Goal: Information Seeking & Learning: Check status

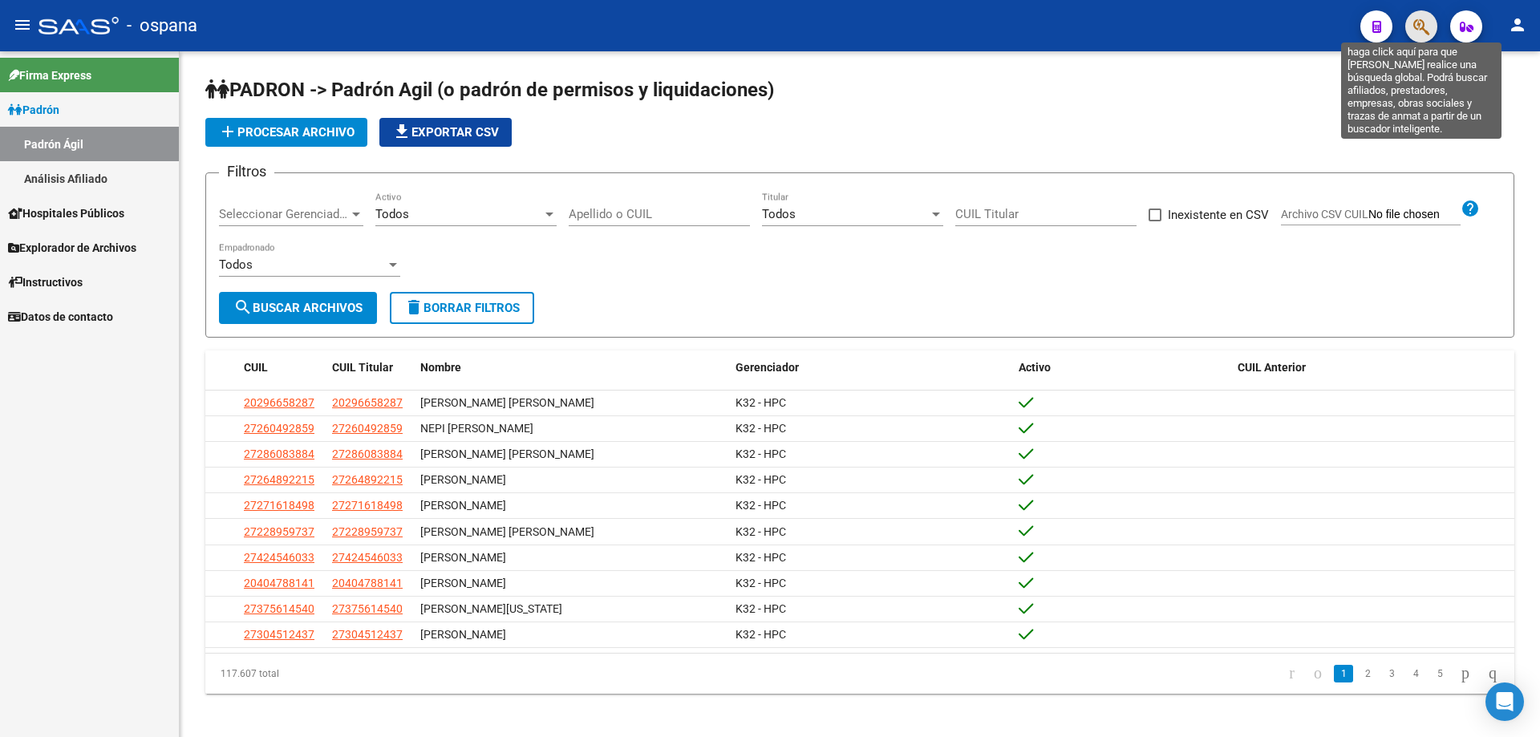
click at [1417, 22] on icon "button" at bounding box center [1421, 27] width 16 height 18
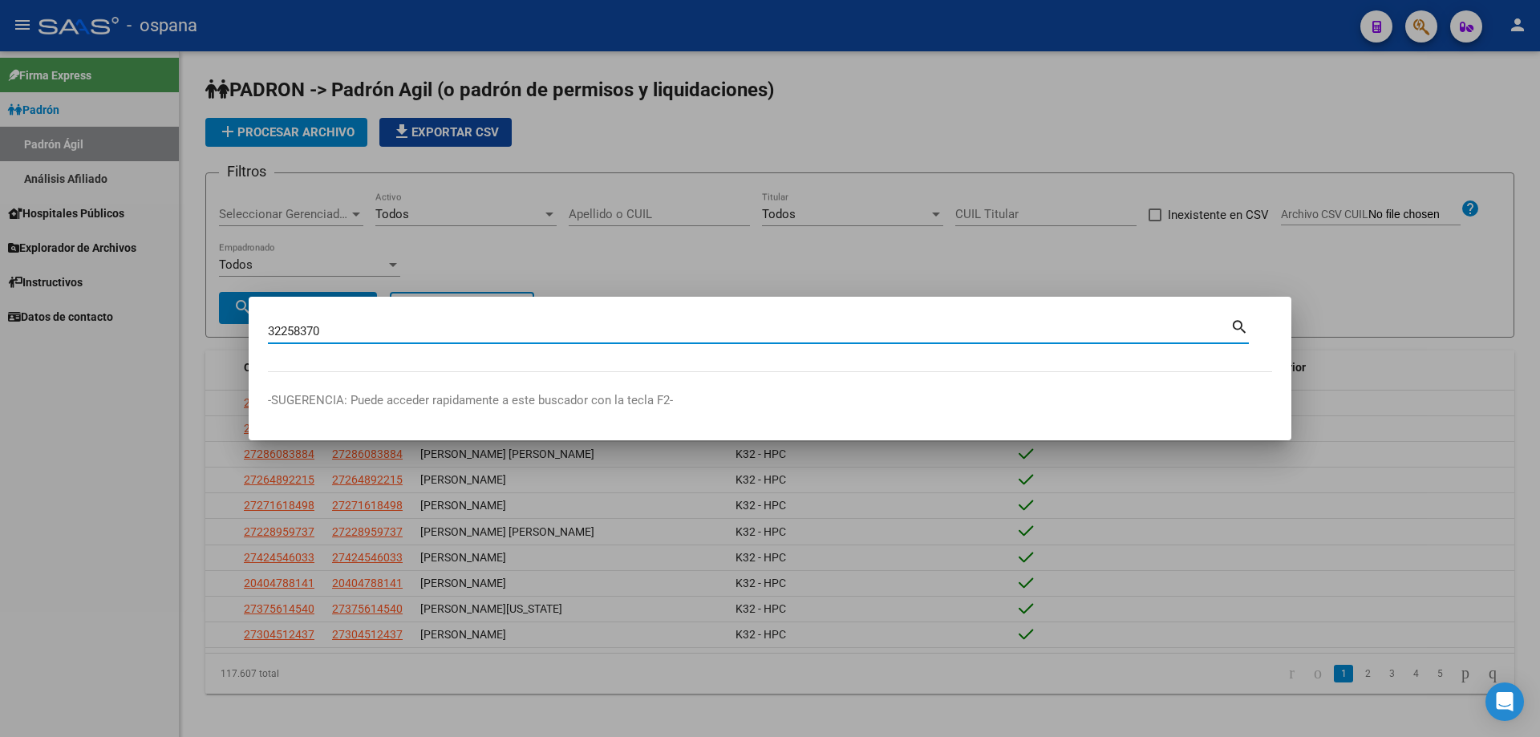
type input "32258370"
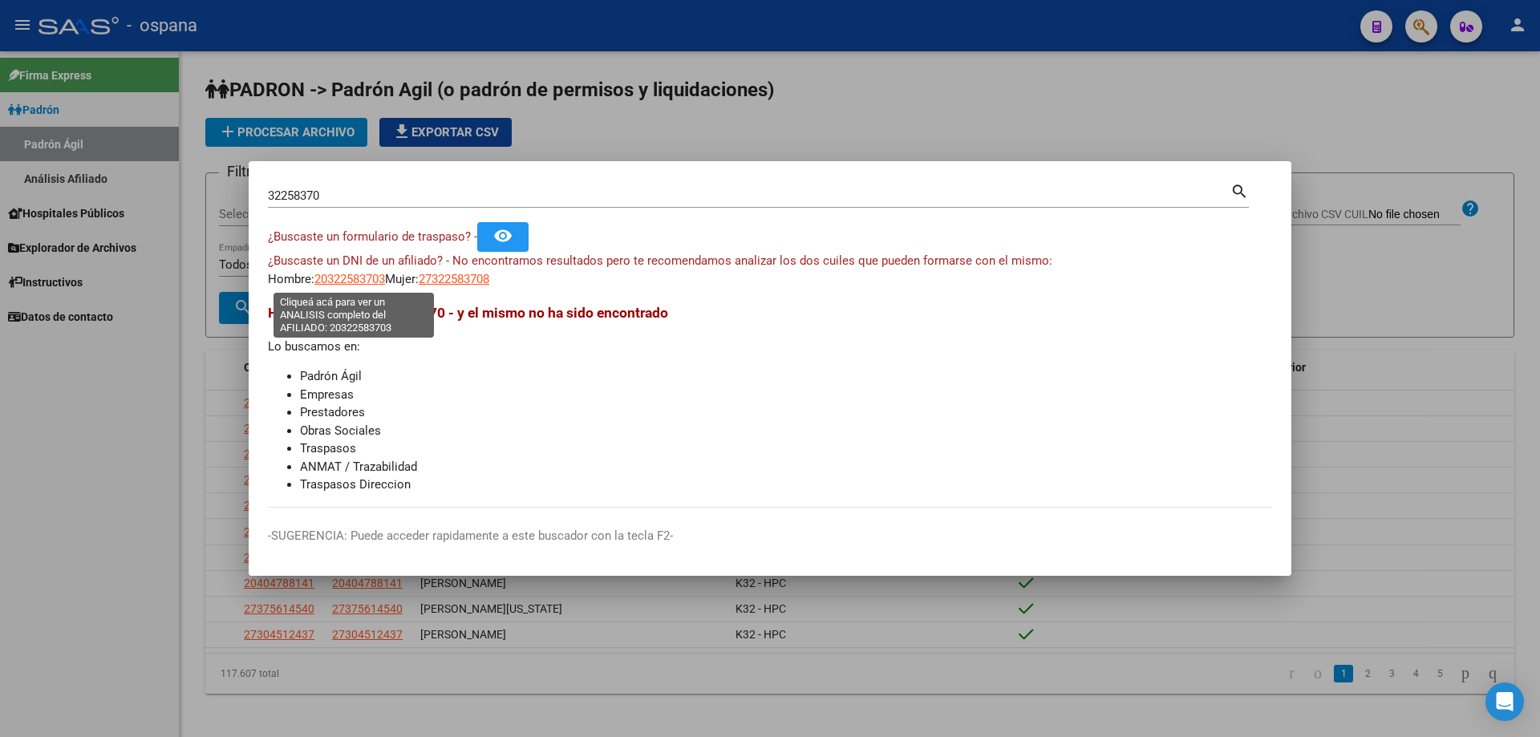
click at [358, 283] on span "20322583703" at bounding box center [349, 279] width 71 height 14
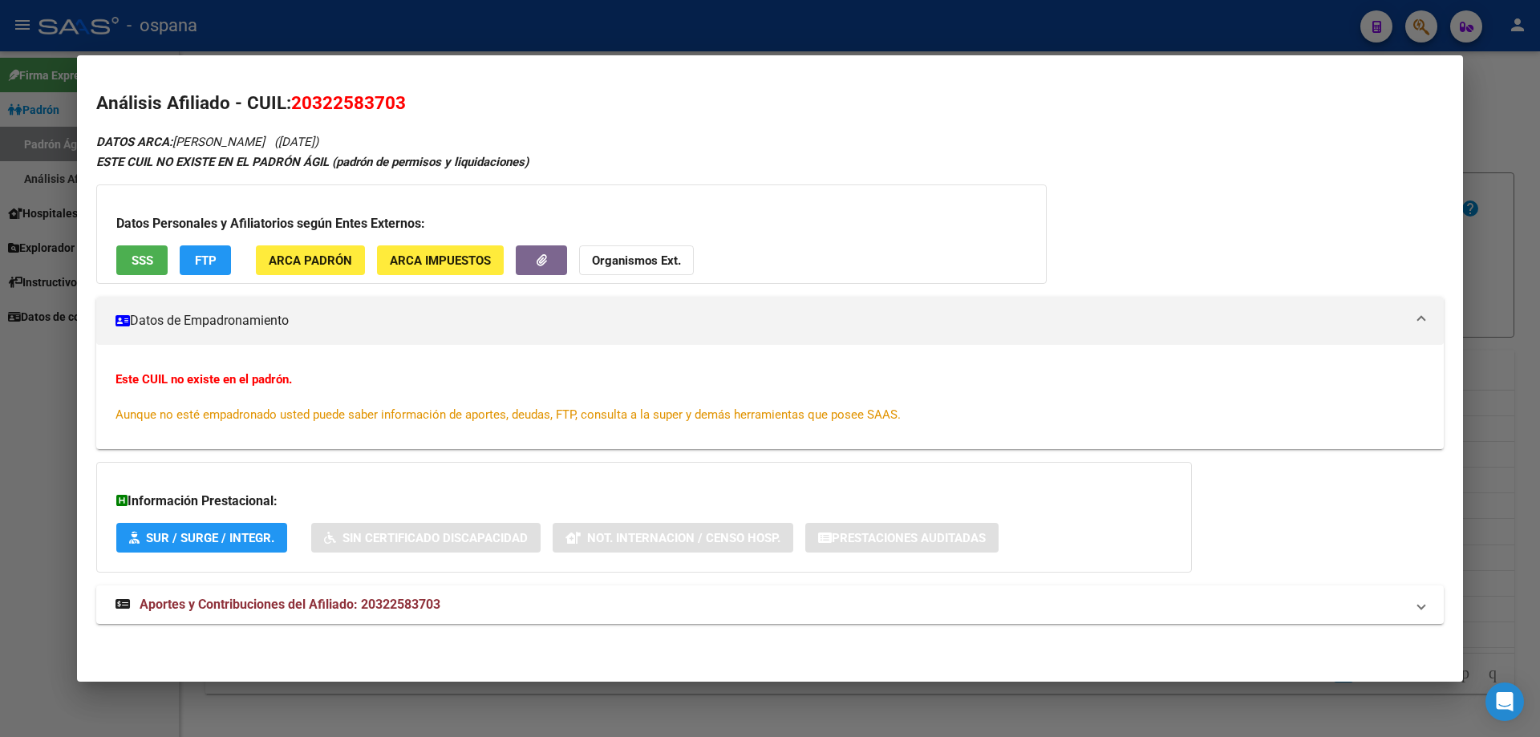
click at [136, 257] on span "SSS" at bounding box center [143, 260] width 22 height 14
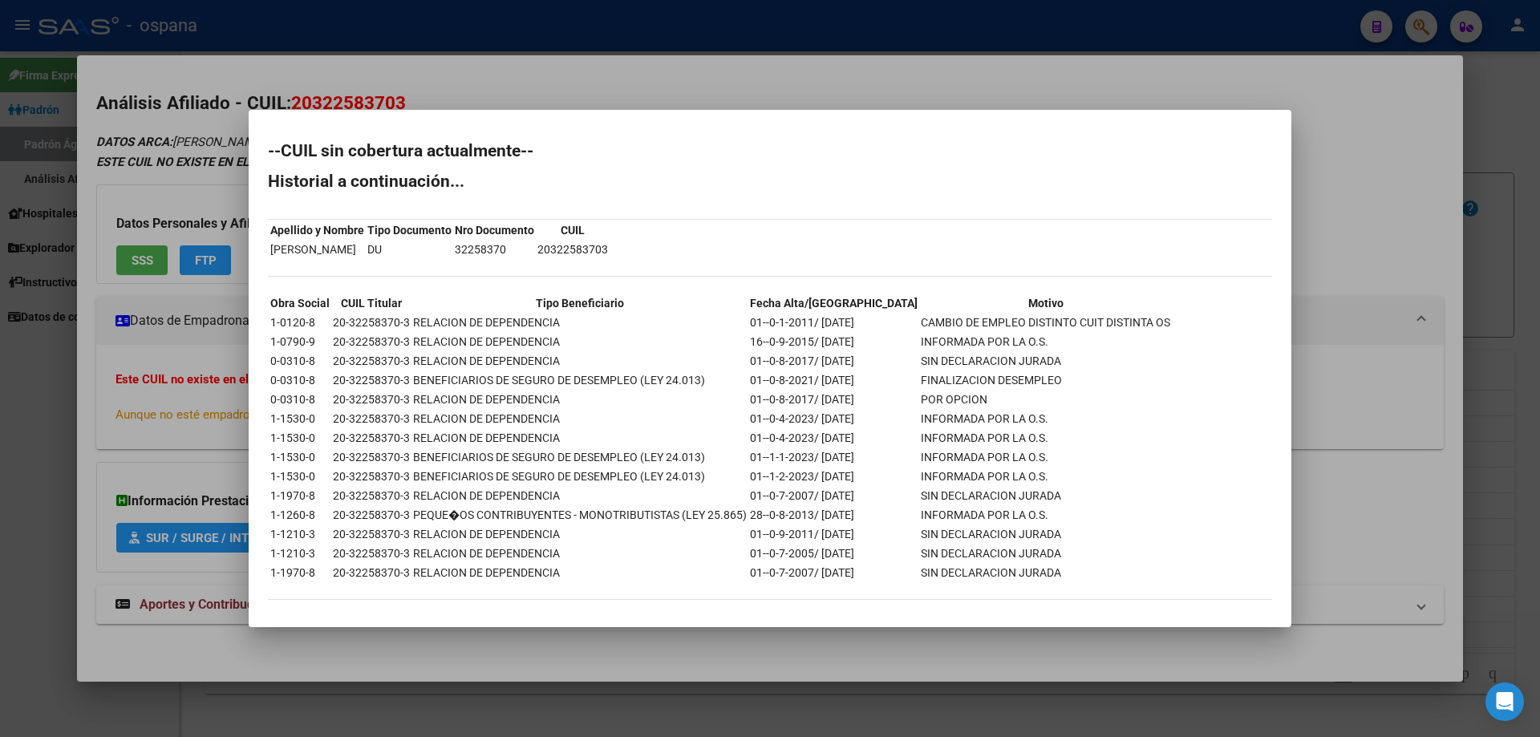
drag, startPoint x: 296, startPoint y: 330, endPoint x: 379, endPoint y: 350, distance: 84.8
click at [378, 350] on tbody "Obra Social CUIL Titular Tipo Beneficiario Fecha Alta/Baja Motivo 1-0120-8 20-3…" at bounding box center [721, 437] width 902 height 287
click at [323, 368] on td "0-0310-8" at bounding box center [300, 361] width 61 height 18
drag, startPoint x: 332, startPoint y: 362, endPoint x: 1021, endPoint y: 383, distance: 689.3
click at [1021, 383] on tbody "Obra Social CUIL Titular Tipo Beneficiario Fecha Alta/Baja Motivo 1-0120-8 20-3…" at bounding box center [721, 437] width 902 height 287
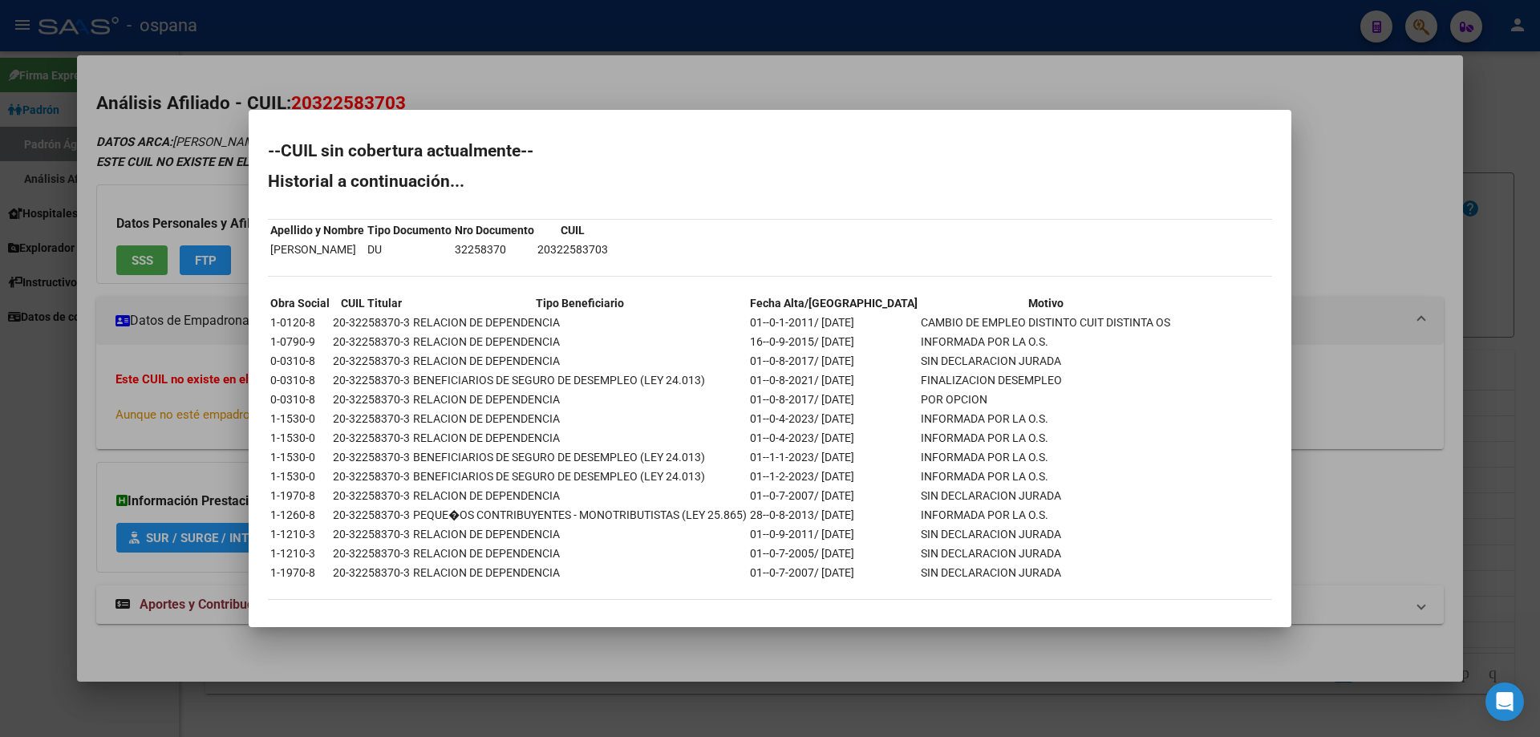
click at [600, 337] on td "RELACION DE DEPENDENCIA" at bounding box center [579, 342] width 335 height 18
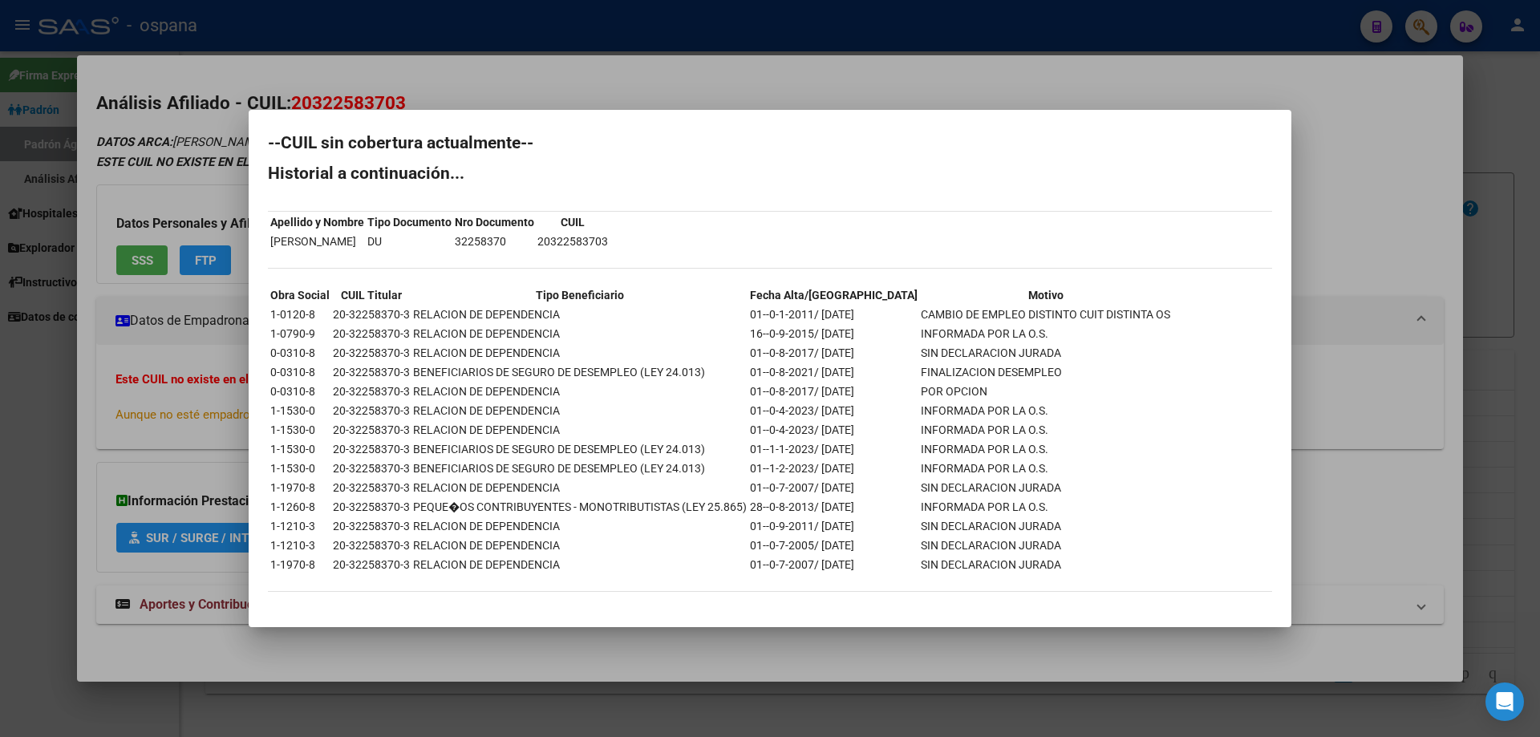
click at [1426, 290] on div at bounding box center [770, 368] width 1540 height 737
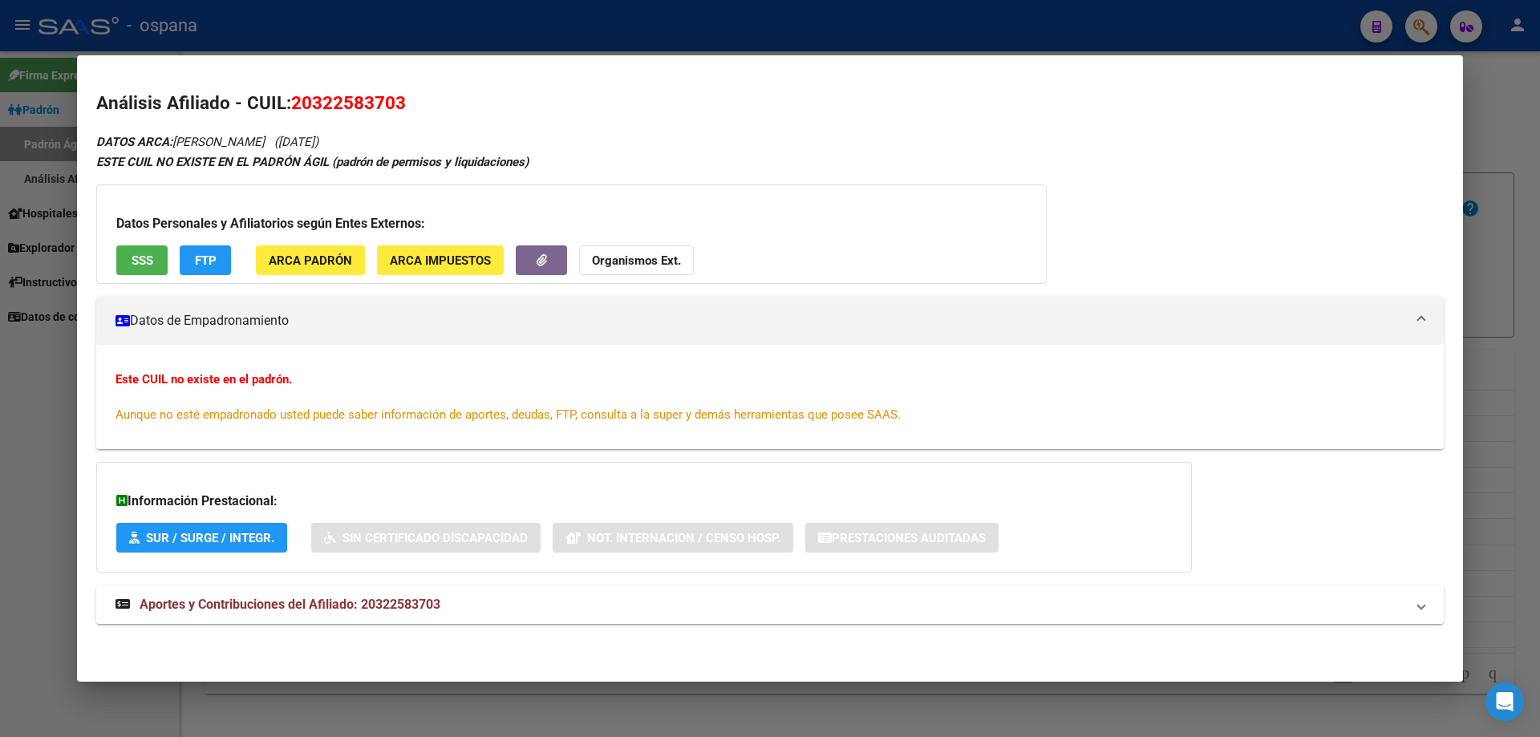
drag, startPoint x: 1519, startPoint y: 314, endPoint x: 1368, endPoint y: 300, distance: 151.4
click at [1520, 314] on div at bounding box center [770, 368] width 1540 height 737
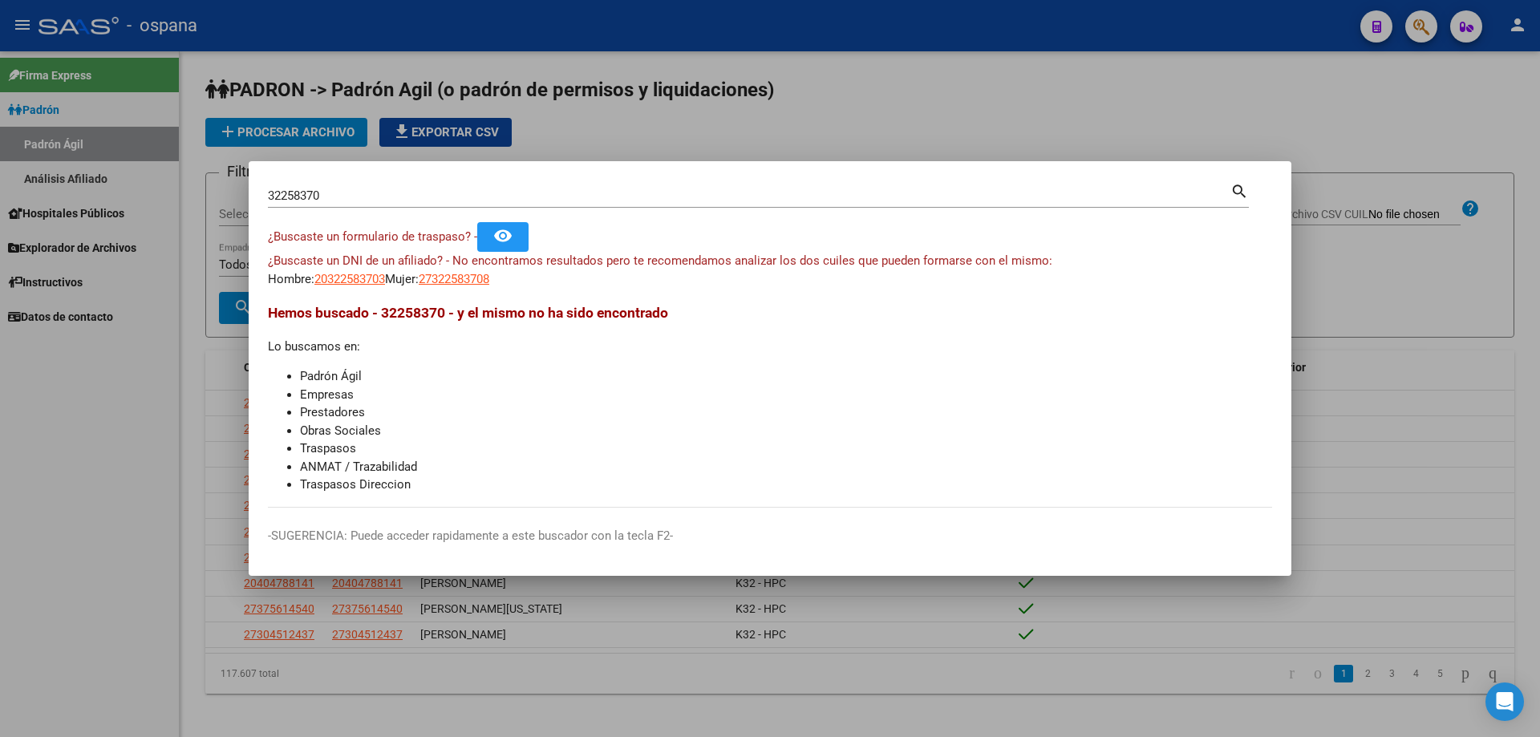
click at [547, 192] on input "32258370" at bounding box center [749, 195] width 963 height 14
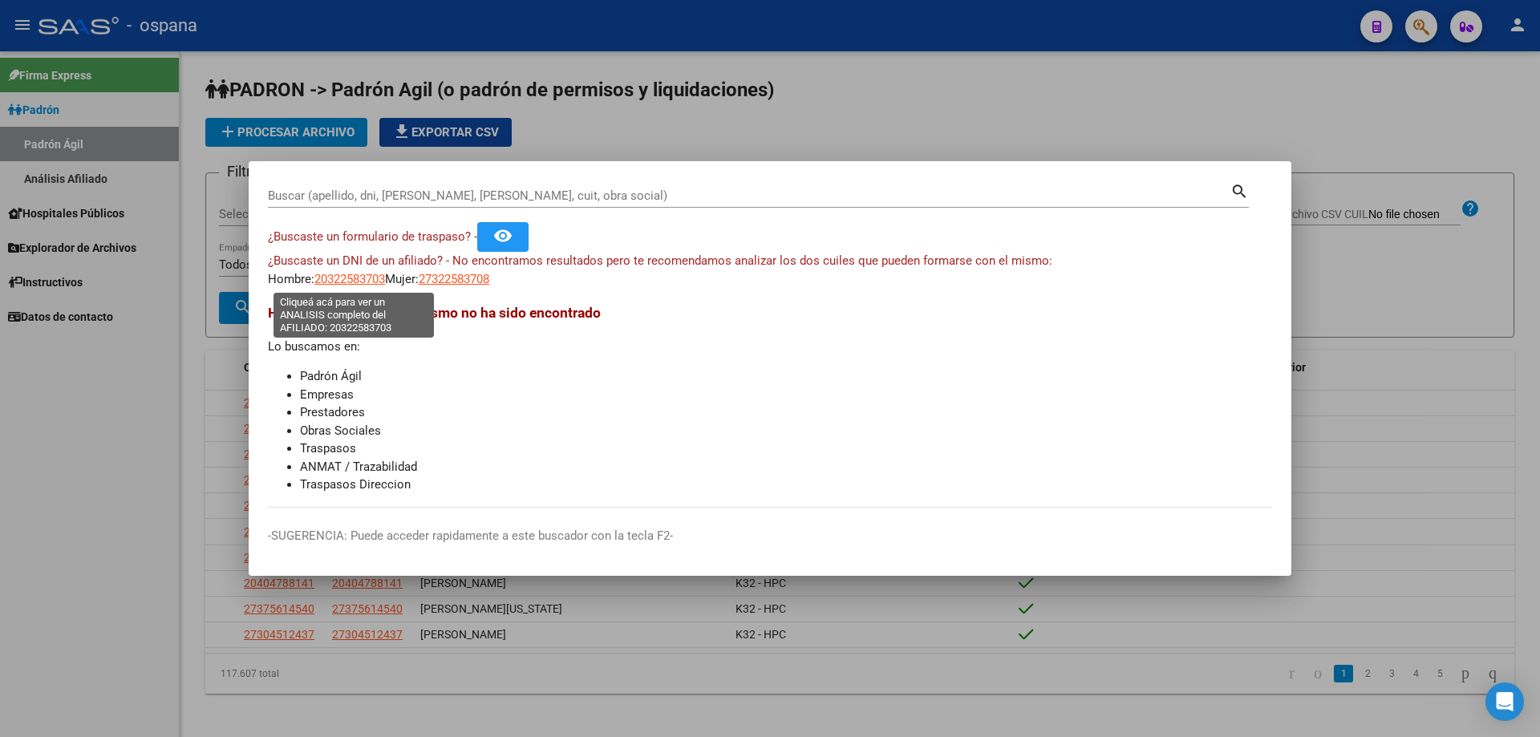
click at [367, 280] on span "20322583703" at bounding box center [349, 279] width 71 height 14
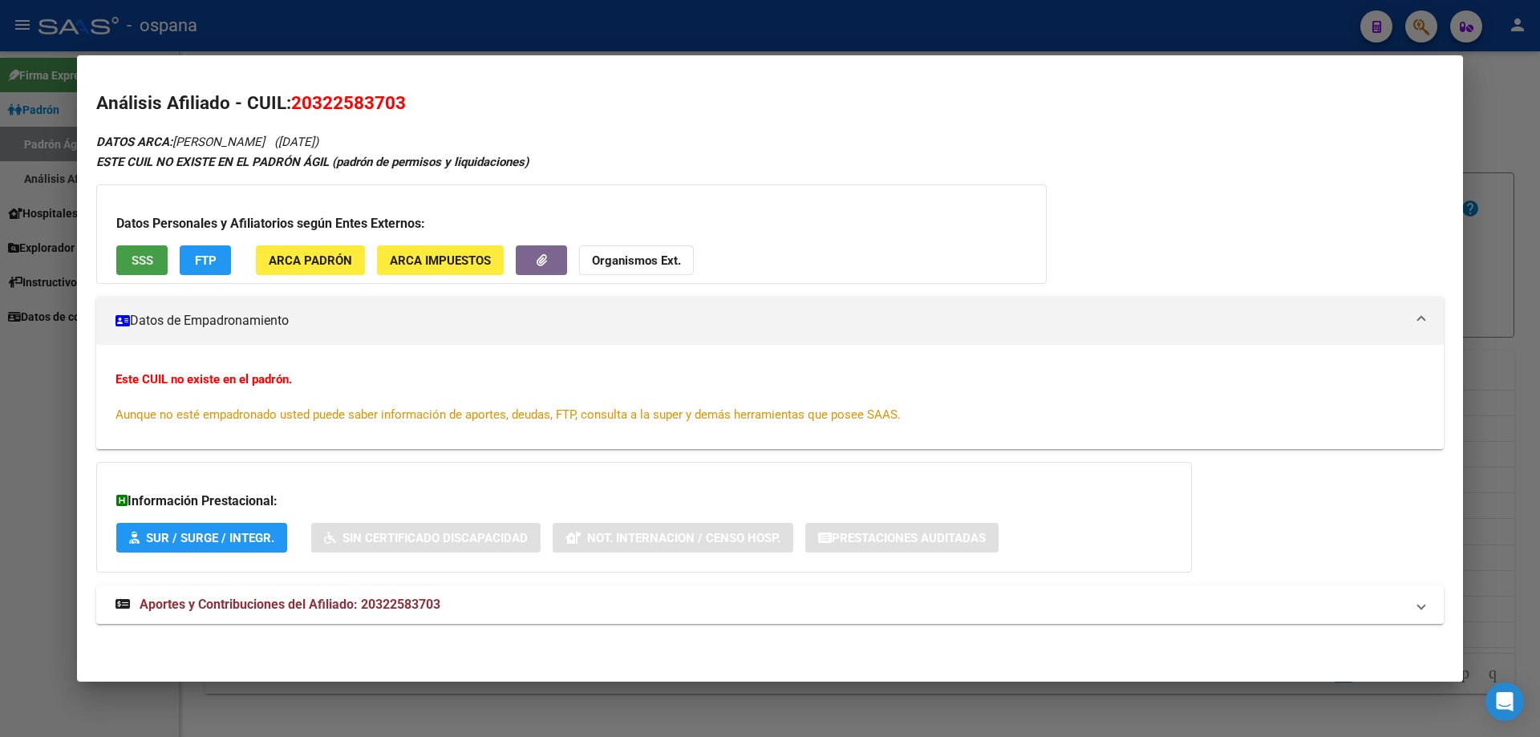
click at [147, 261] on span "SSS" at bounding box center [143, 260] width 22 height 14
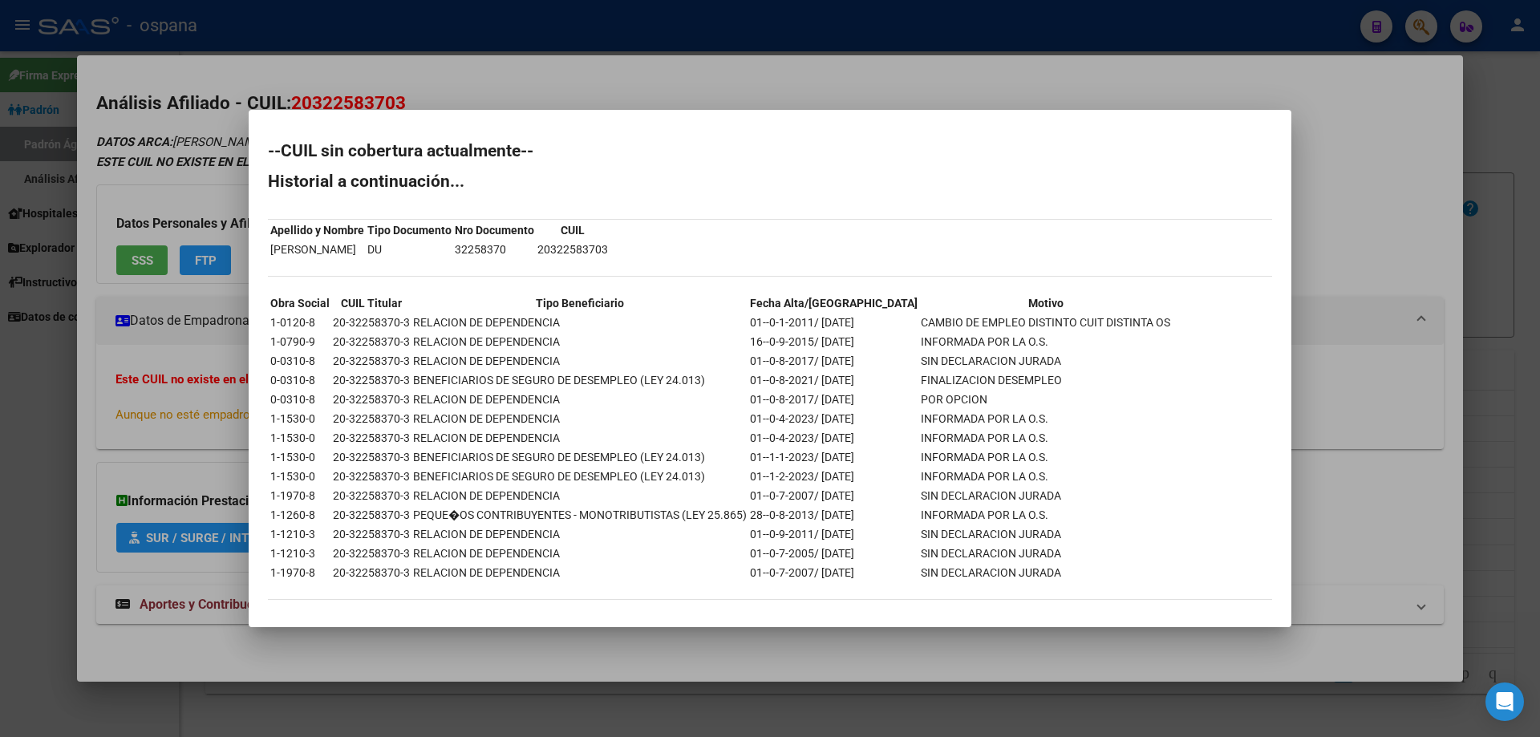
click at [577, 280] on div "--CUIL sin cobertura actualmente-- Historial a continuación... Apellido y Nombr…" at bounding box center [770, 379] width 1004 height 473
click at [1539, 266] on div at bounding box center [770, 368] width 1540 height 737
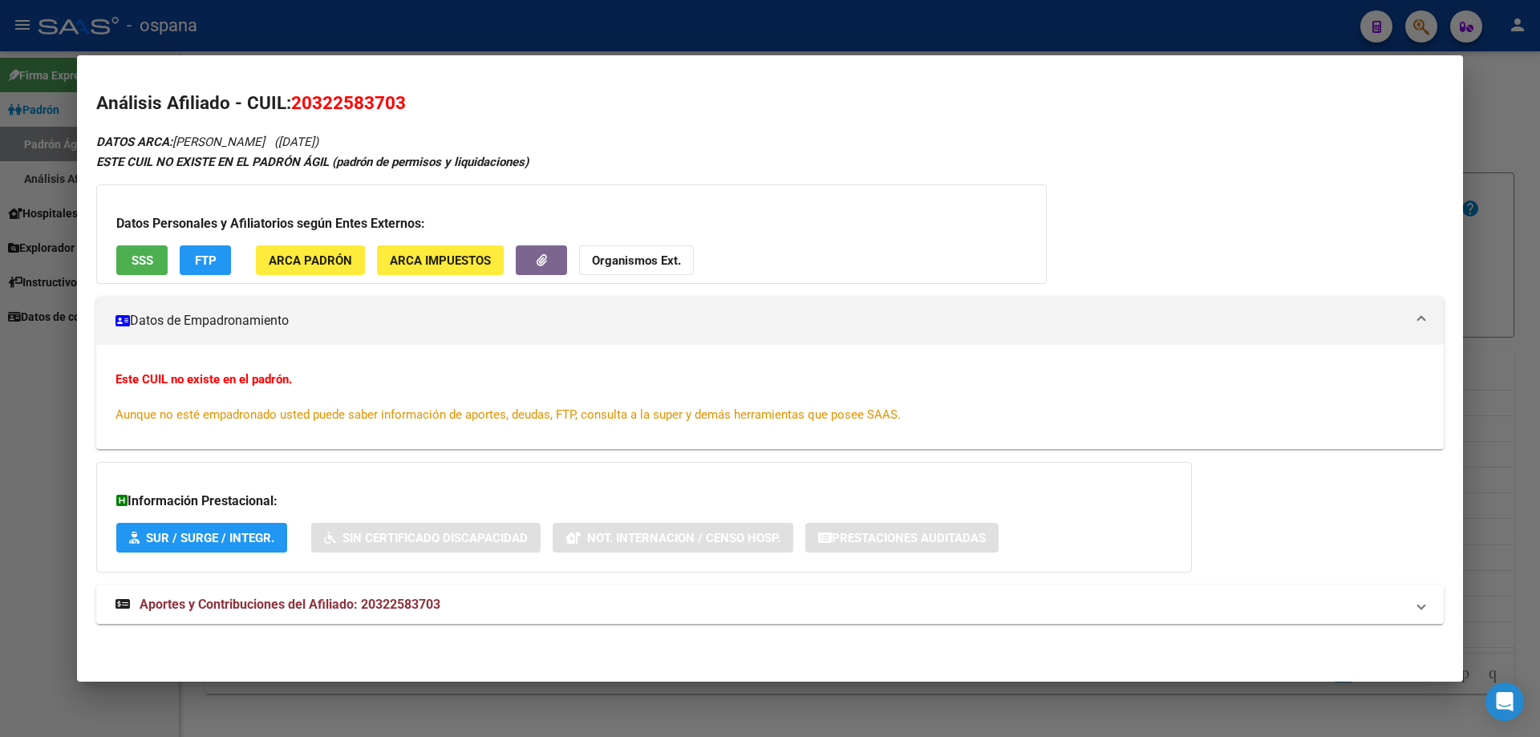
click at [1539, 266] on div at bounding box center [770, 368] width 1540 height 737
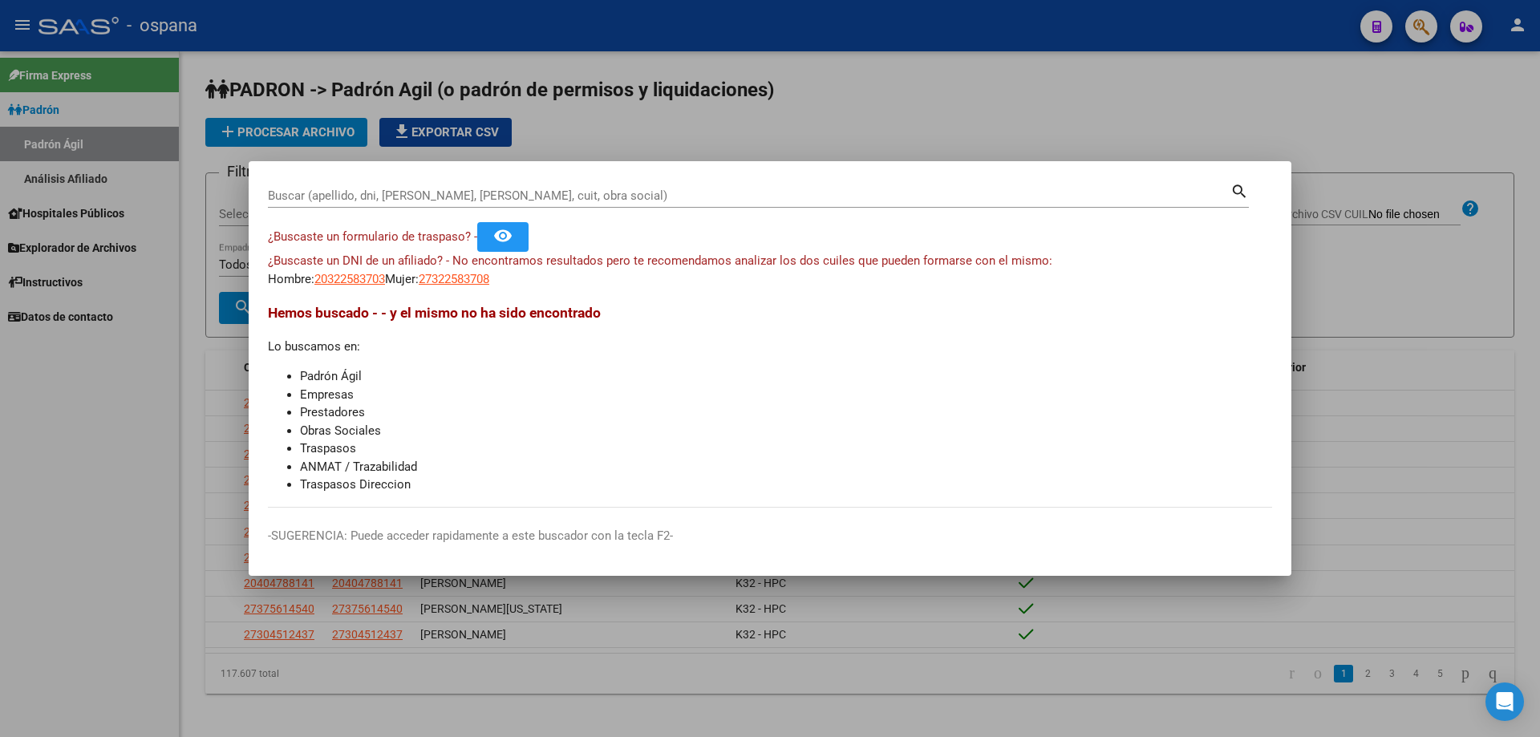
click at [577, 193] on input "Buscar (apellido, dni, [PERSON_NAME], [PERSON_NAME], cuit, obra social)" at bounding box center [749, 195] width 963 height 14
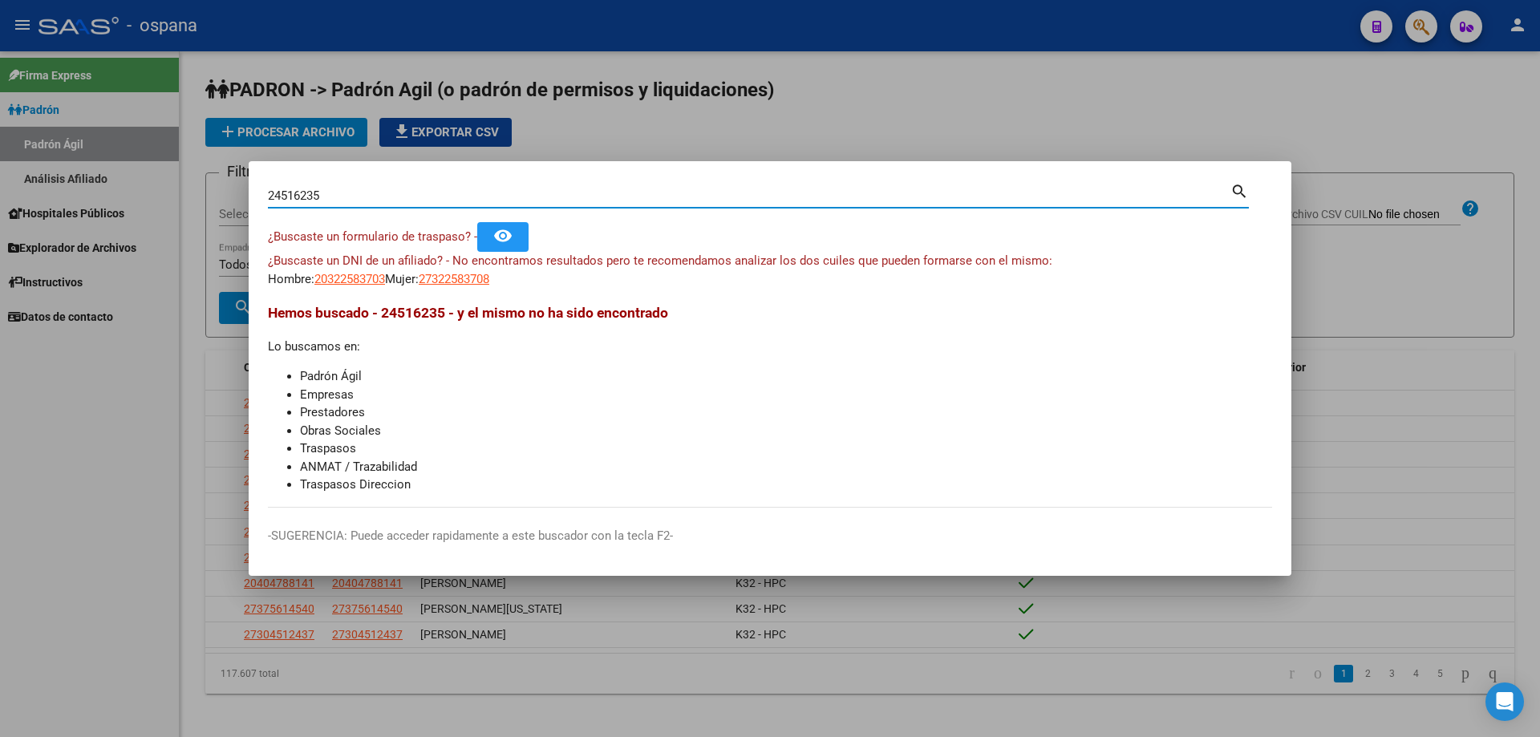
type input "24516235"
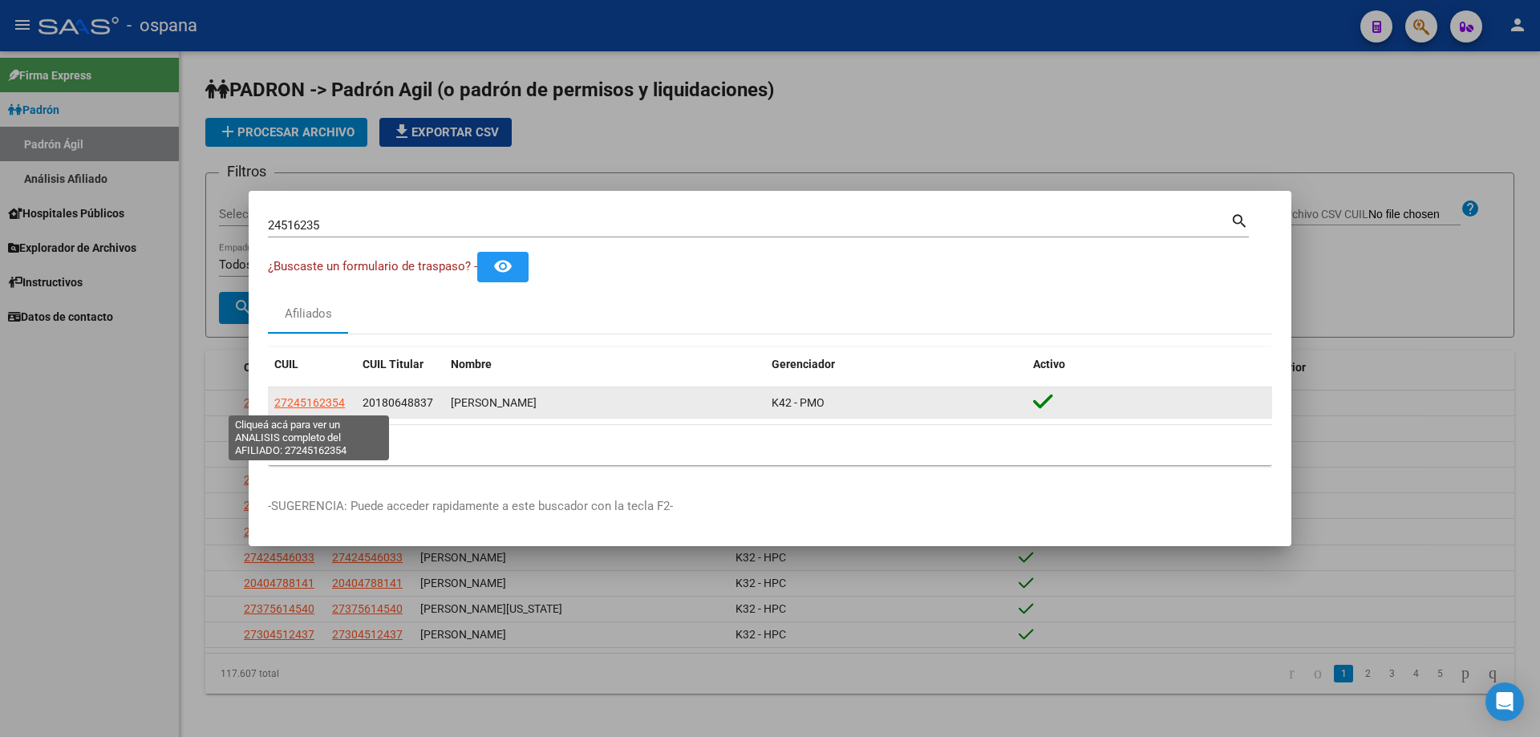
click at [300, 406] on span "27245162354" at bounding box center [309, 402] width 71 height 13
type textarea "27245162354"
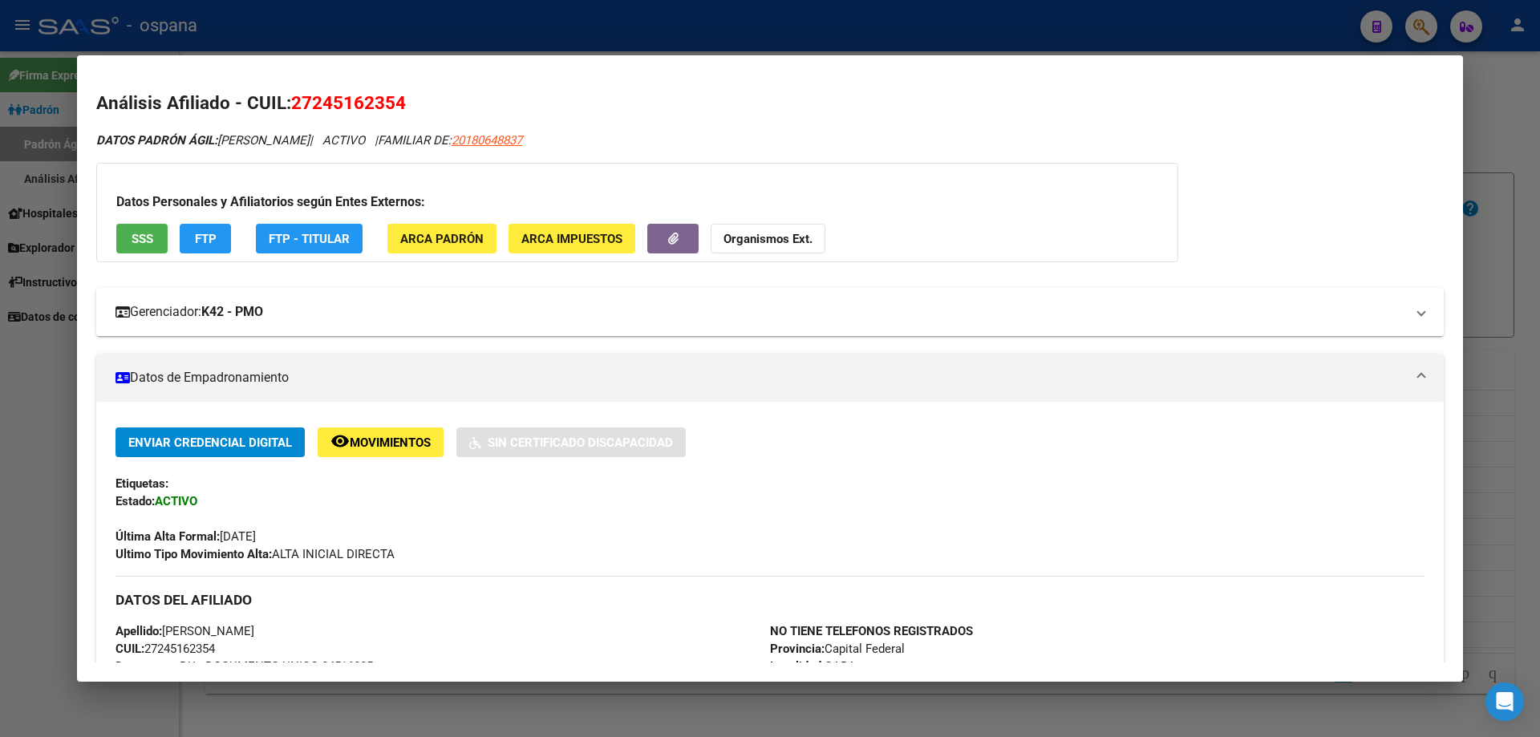
click at [201, 314] on mat-panel-title "Gerenciador: K42 - PMO" at bounding box center [761, 311] width 1290 height 19
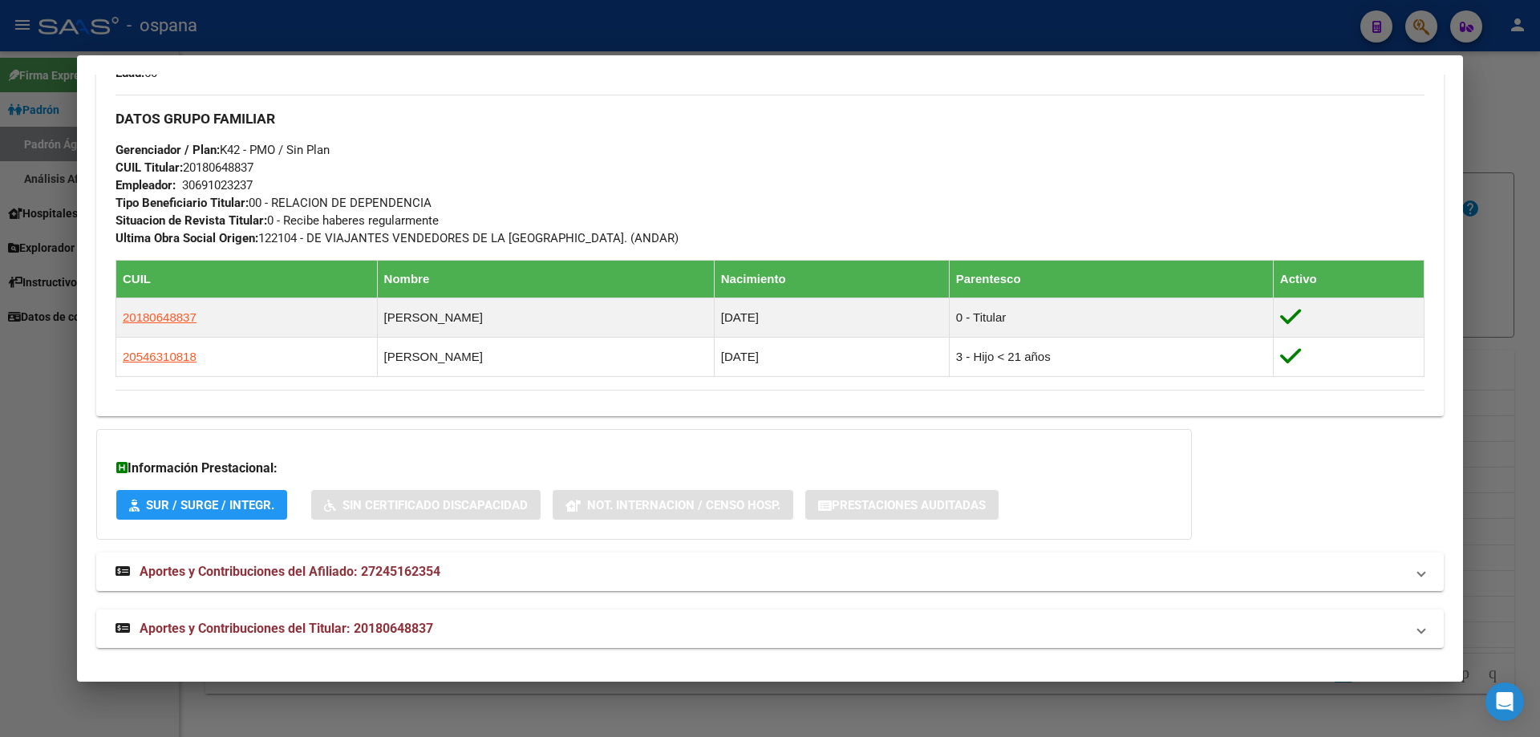
scroll to position [899, 0]
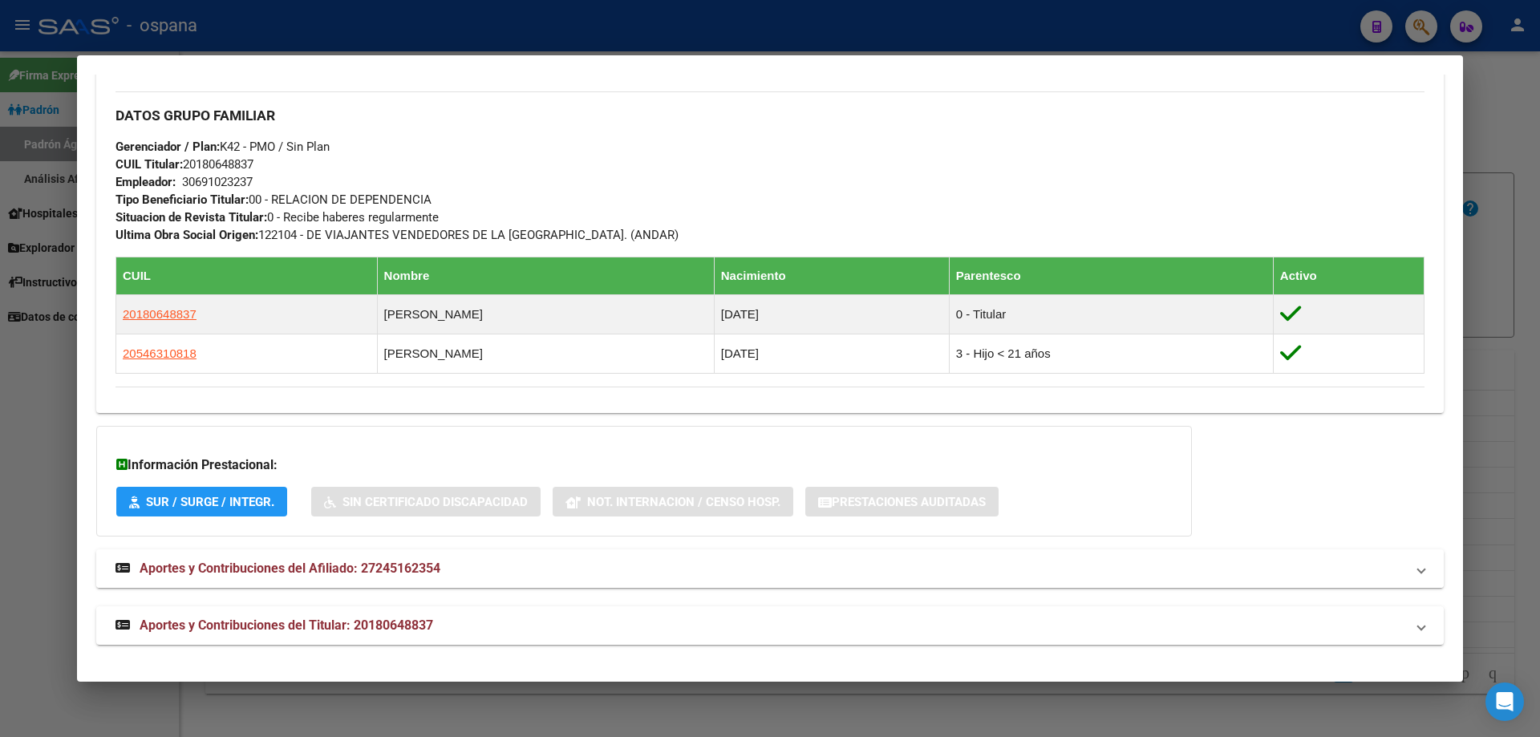
click at [264, 563] on span "Aportes y Contribuciones del Afiliado: 27245162354" at bounding box center [290, 568] width 301 height 15
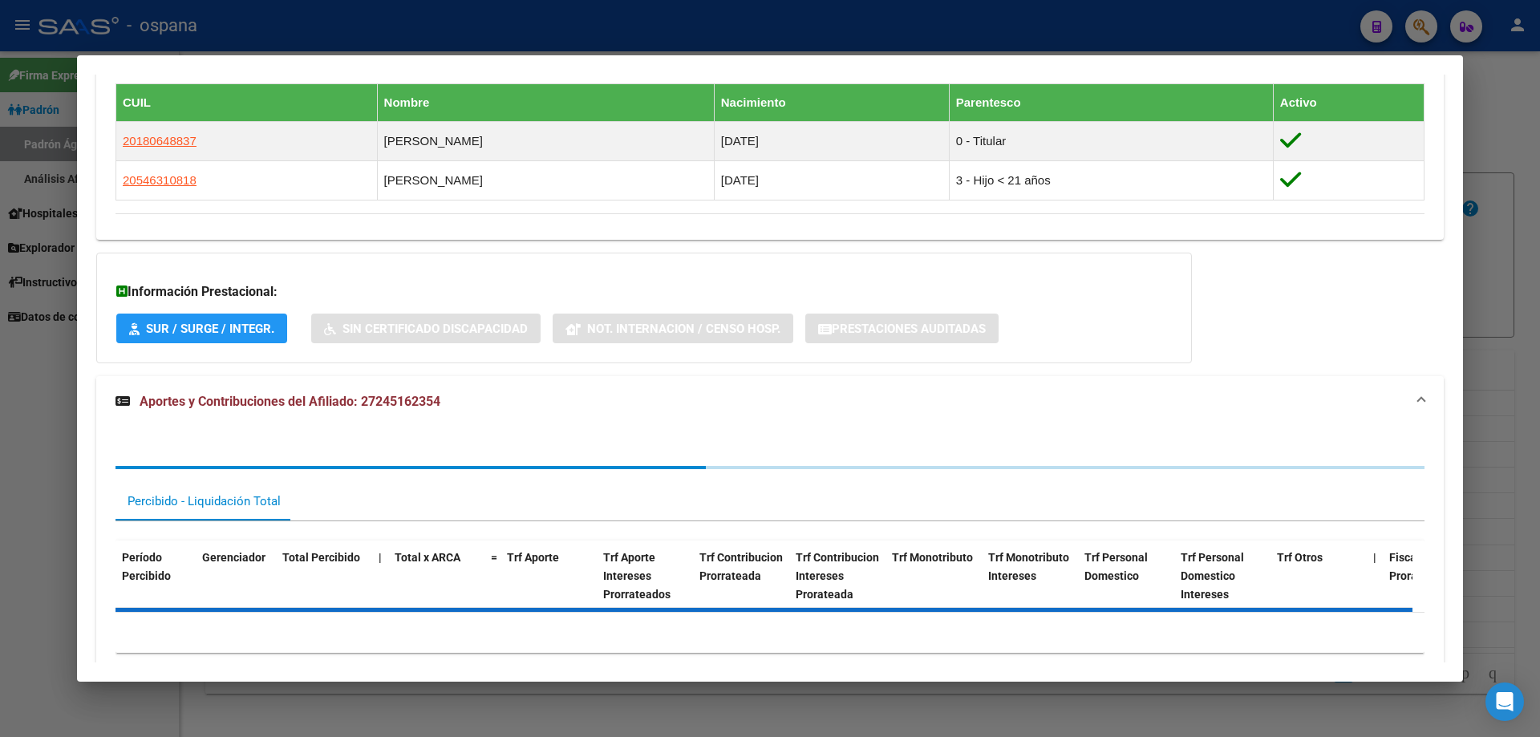
scroll to position [1342, 0]
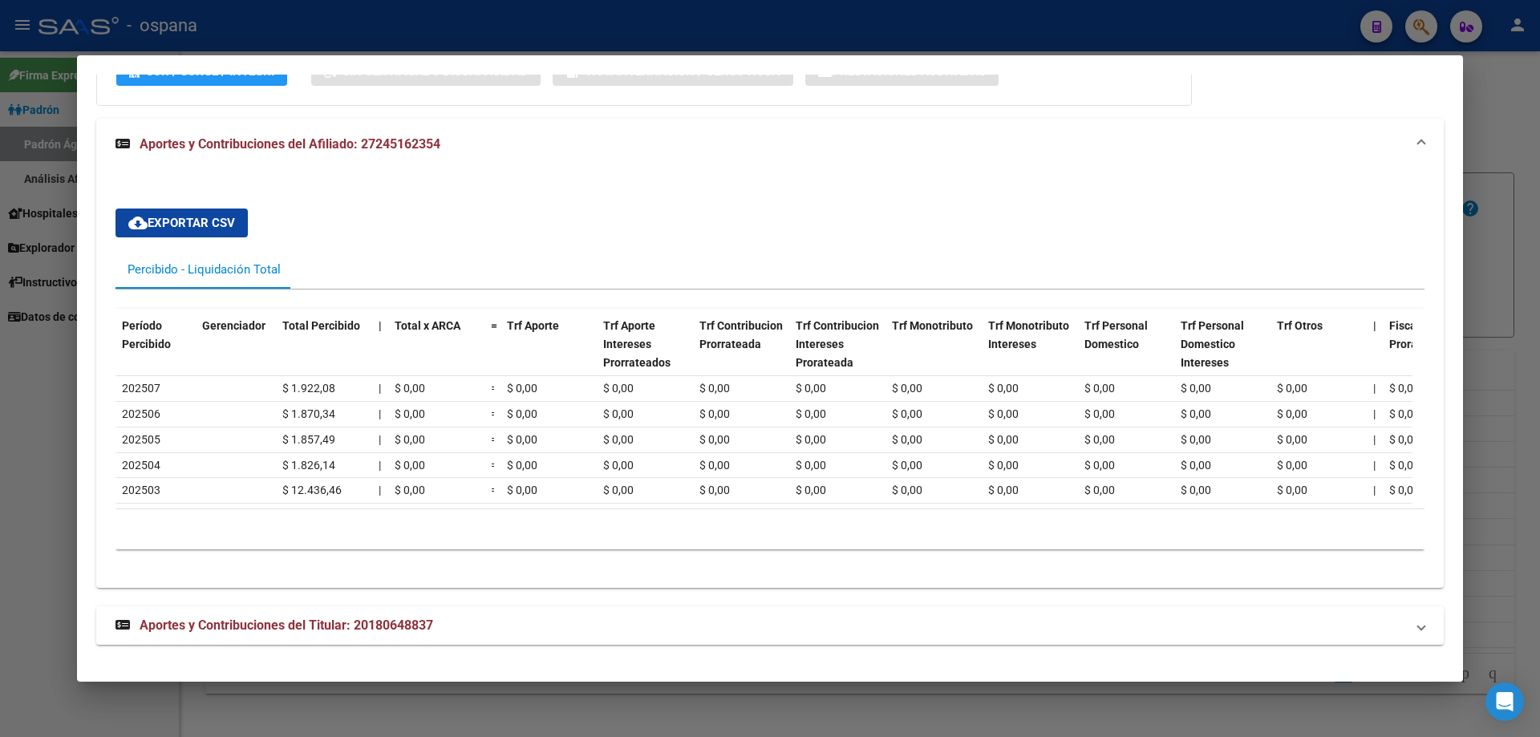
click at [1485, 298] on div at bounding box center [770, 368] width 1540 height 737
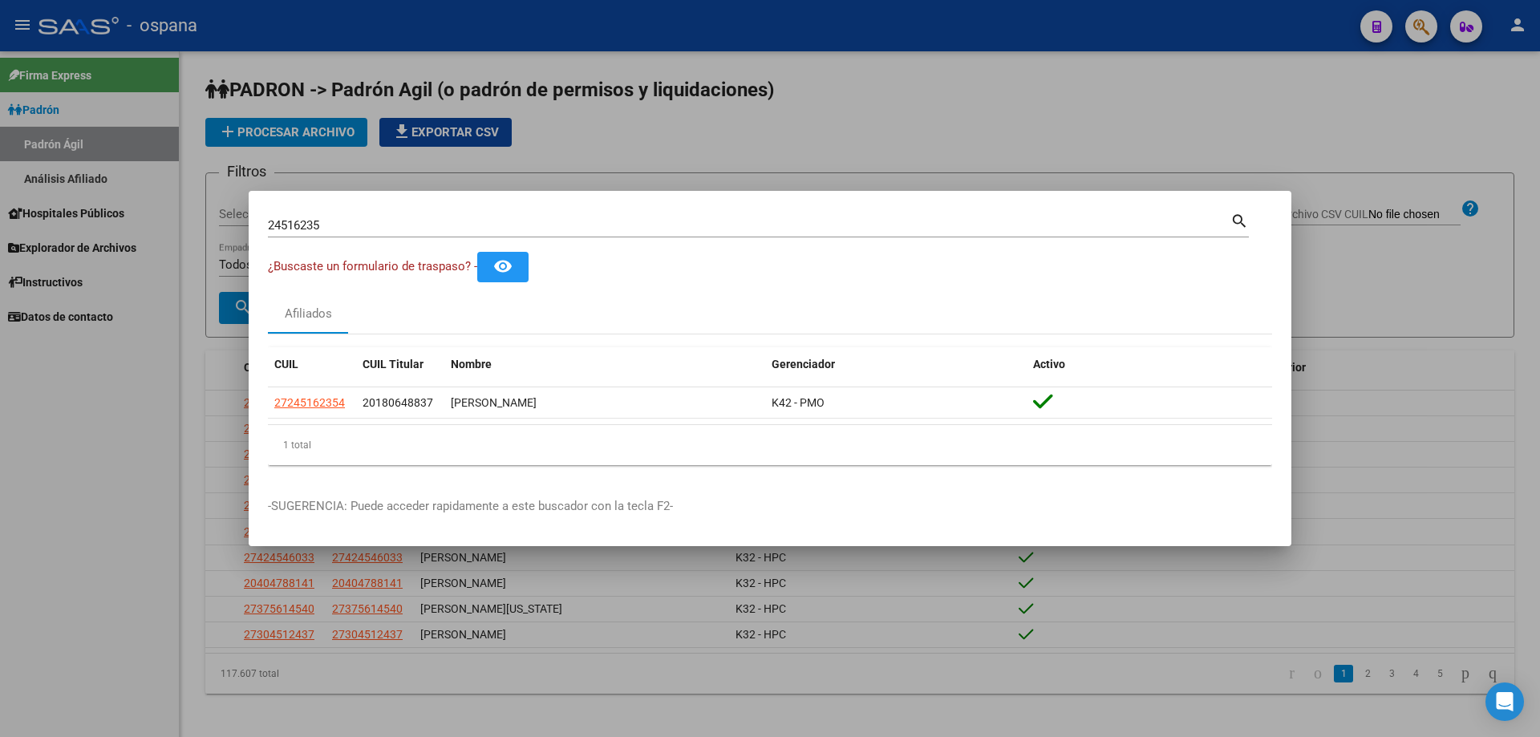
click at [1539, 290] on div at bounding box center [770, 368] width 1540 height 737
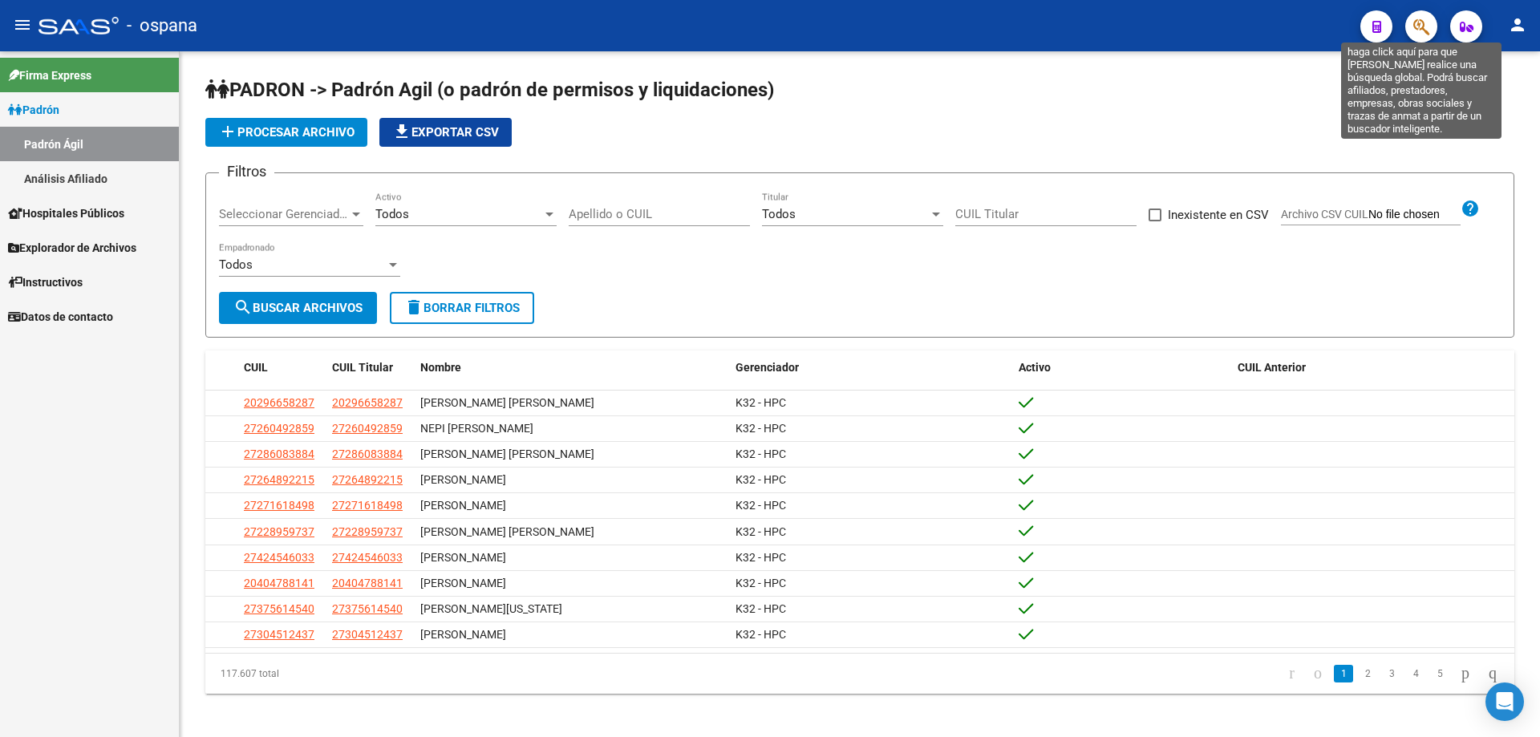
click at [1428, 24] on icon "button" at bounding box center [1421, 27] width 16 height 18
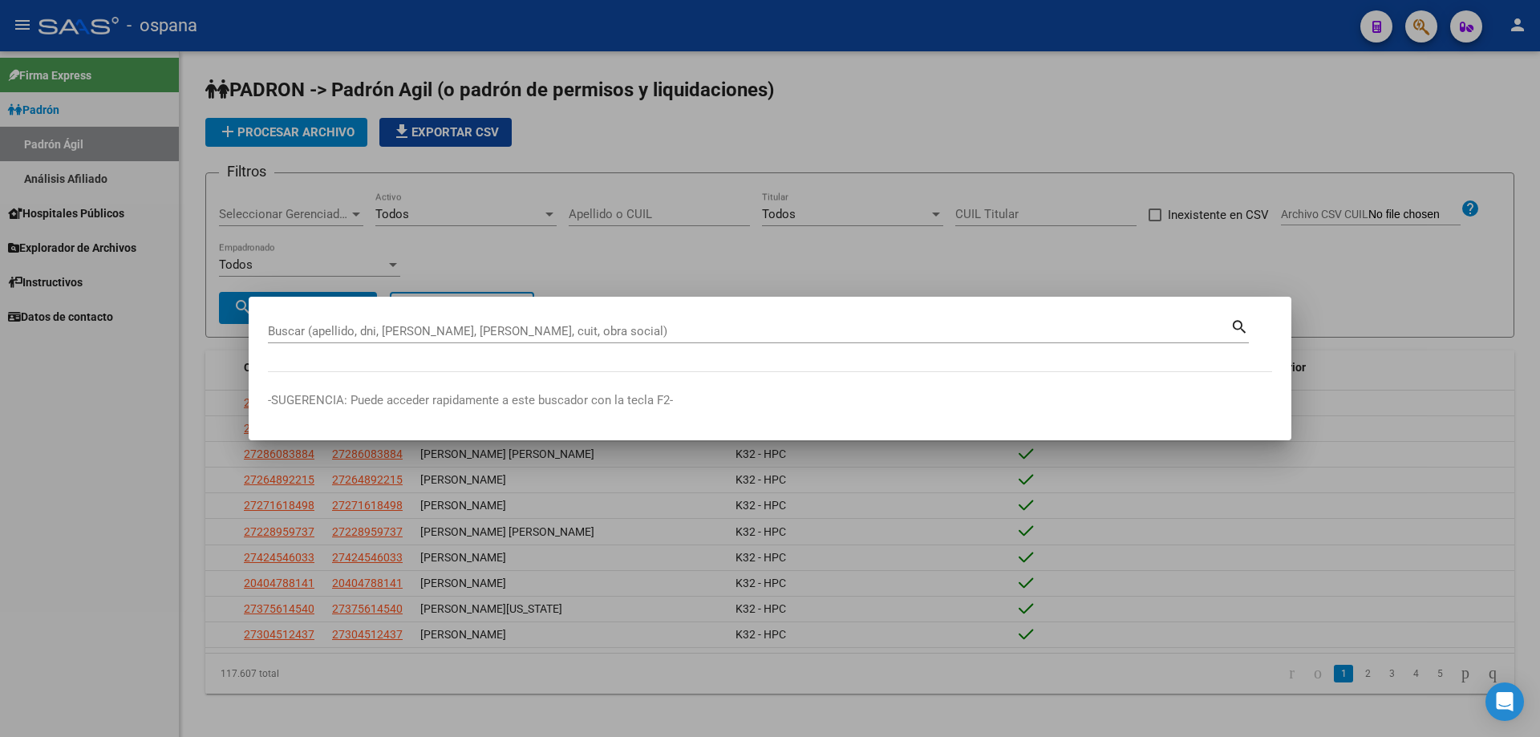
click at [505, 338] on div "Buscar (apellido, dni, [PERSON_NAME], [PERSON_NAME], cuit, obra social)" at bounding box center [749, 331] width 963 height 24
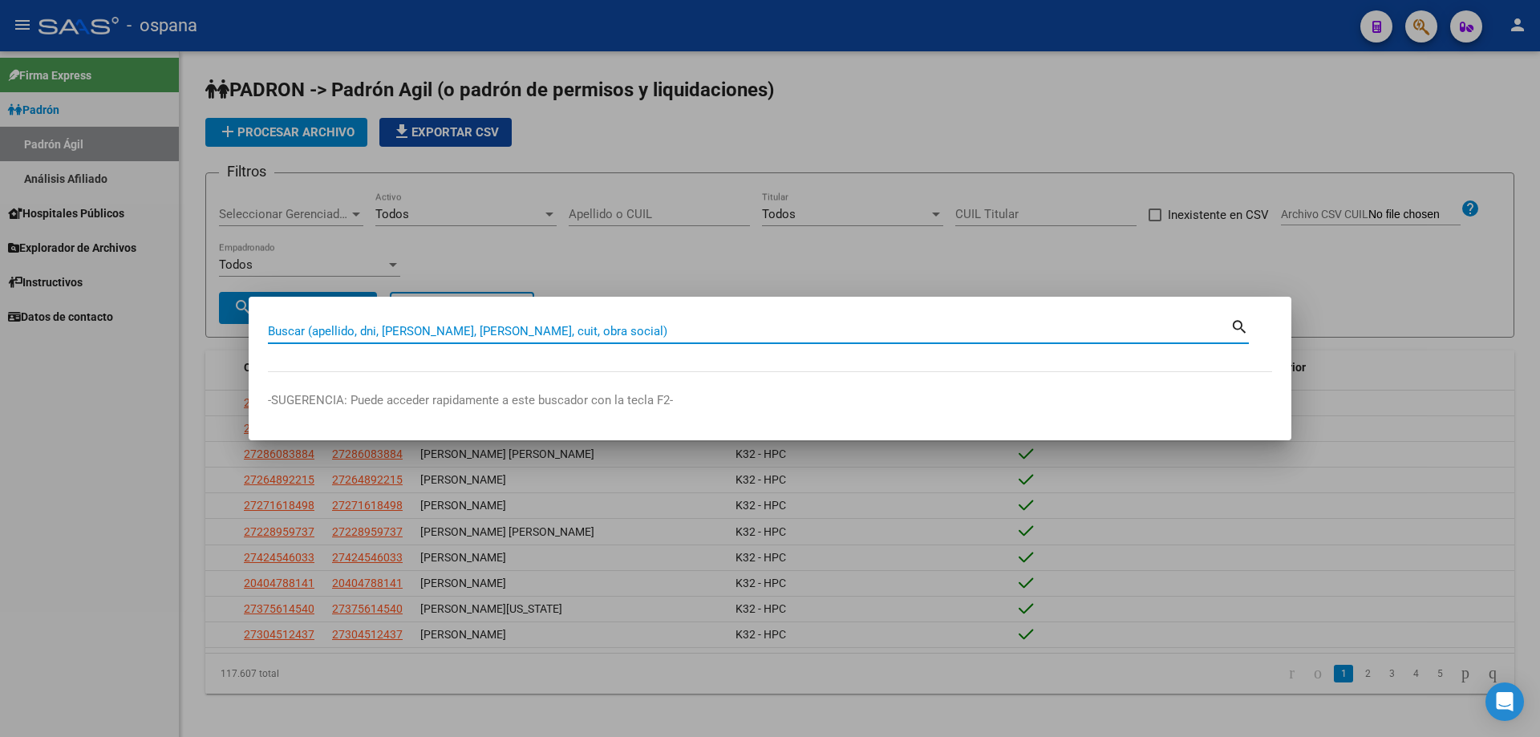
click at [504, 336] on input "Buscar (apellido, dni, [PERSON_NAME], [PERSON_NAME], cuit, obra social)" at bounding box center [749, 331] width 963 height 14
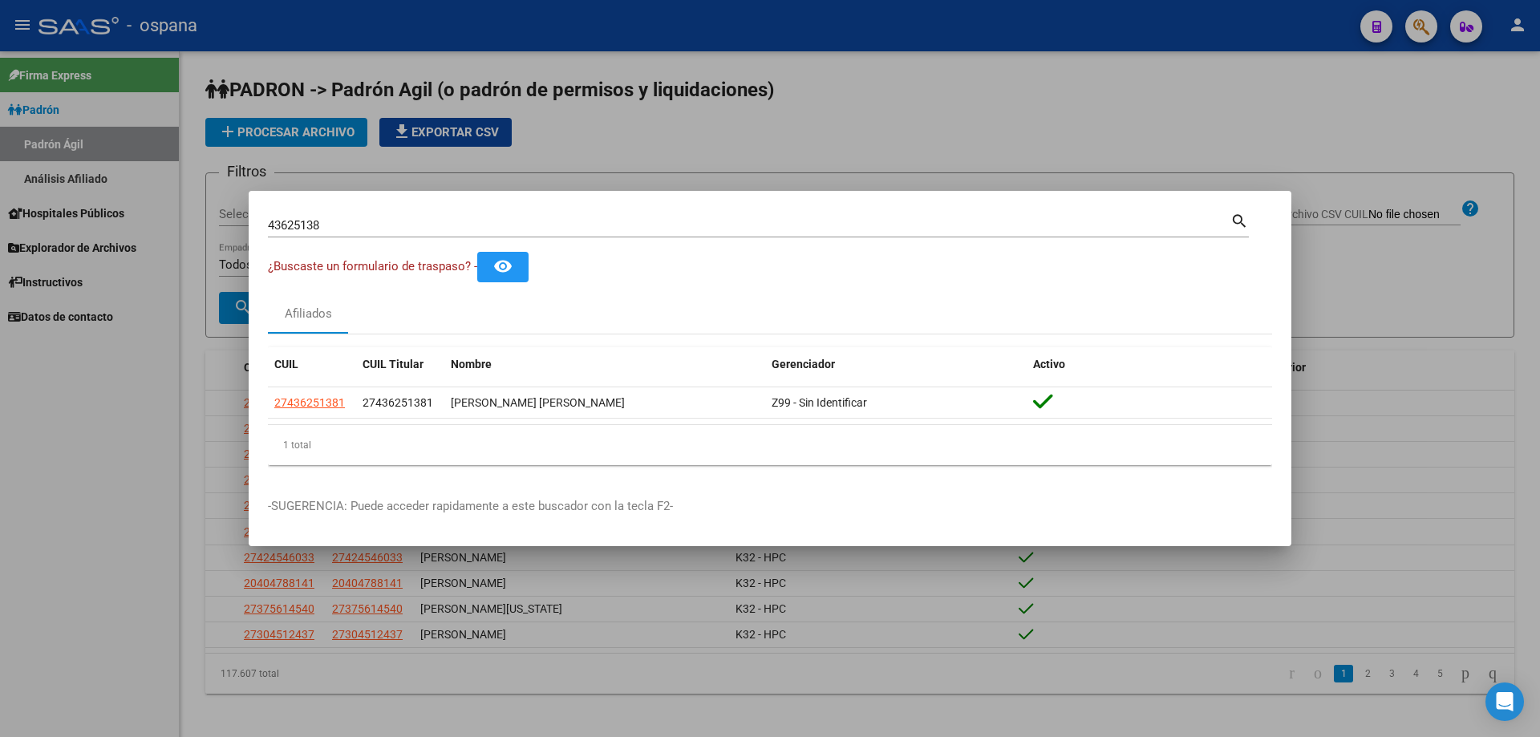
click at [419, 215] on div "43625138 Buscar (apellido, dni, [PERSON_NAME], [PERSON_NAME], cuit, obra social)" at bounding box center [749, 225] width 963 height 24
click at [426, 221] on input "43625138" at bounding box center [749, 225] width 963 height 14
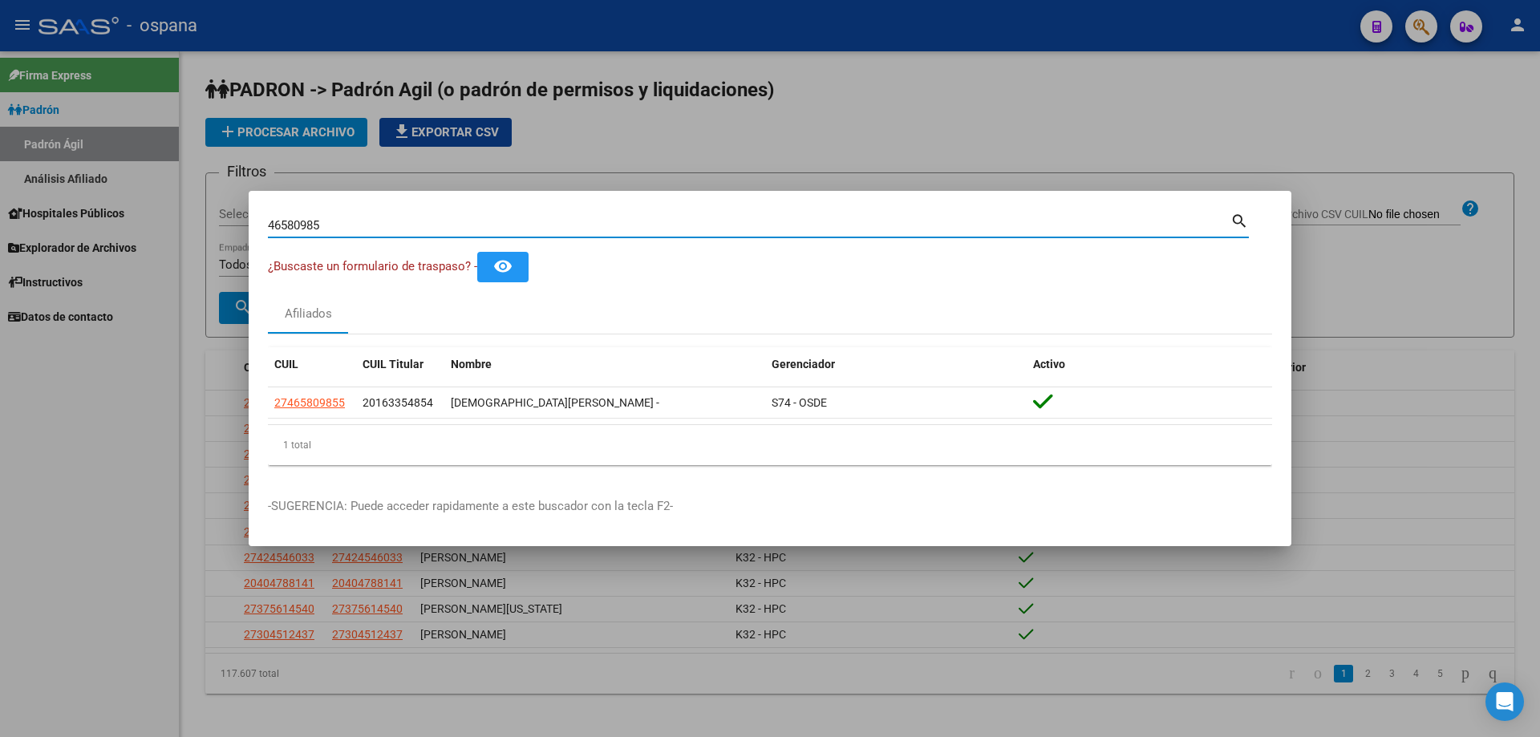
click at [411, 224] on input "46580985" at bounding box center [749, 225] width 963 height 14
click at [655, 221] on input "93866571" at bounding box center [749, 225] width 963 height 14
drag, startPoint x: 655, startPoint y: 221, endPoint x: 647, endPoint y: 258, distance: 38.5
click at [647, 258] on mat-dialog-content "93866571 Buscar (apellido, dni, cuil, [PERSON_NAME], cuit, obra social) search …" at bounding box center [770, 344] width 1043 height 268
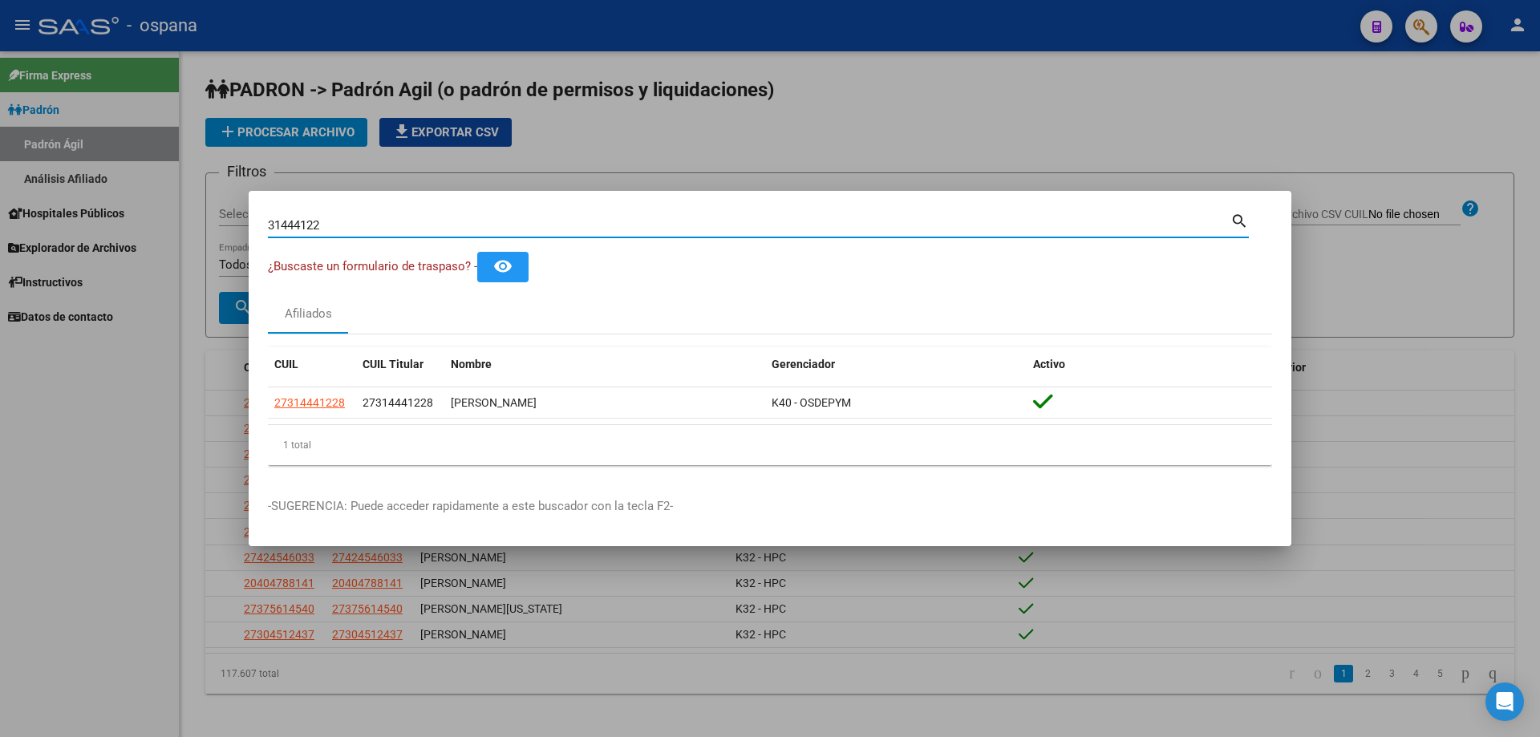
click at [631, 228] on input "31444122" at bounding box center [749, 225] width 963 height 14
click at [630, 228] on input "31444122" at bounding box center [749, 225] width 963 height 14
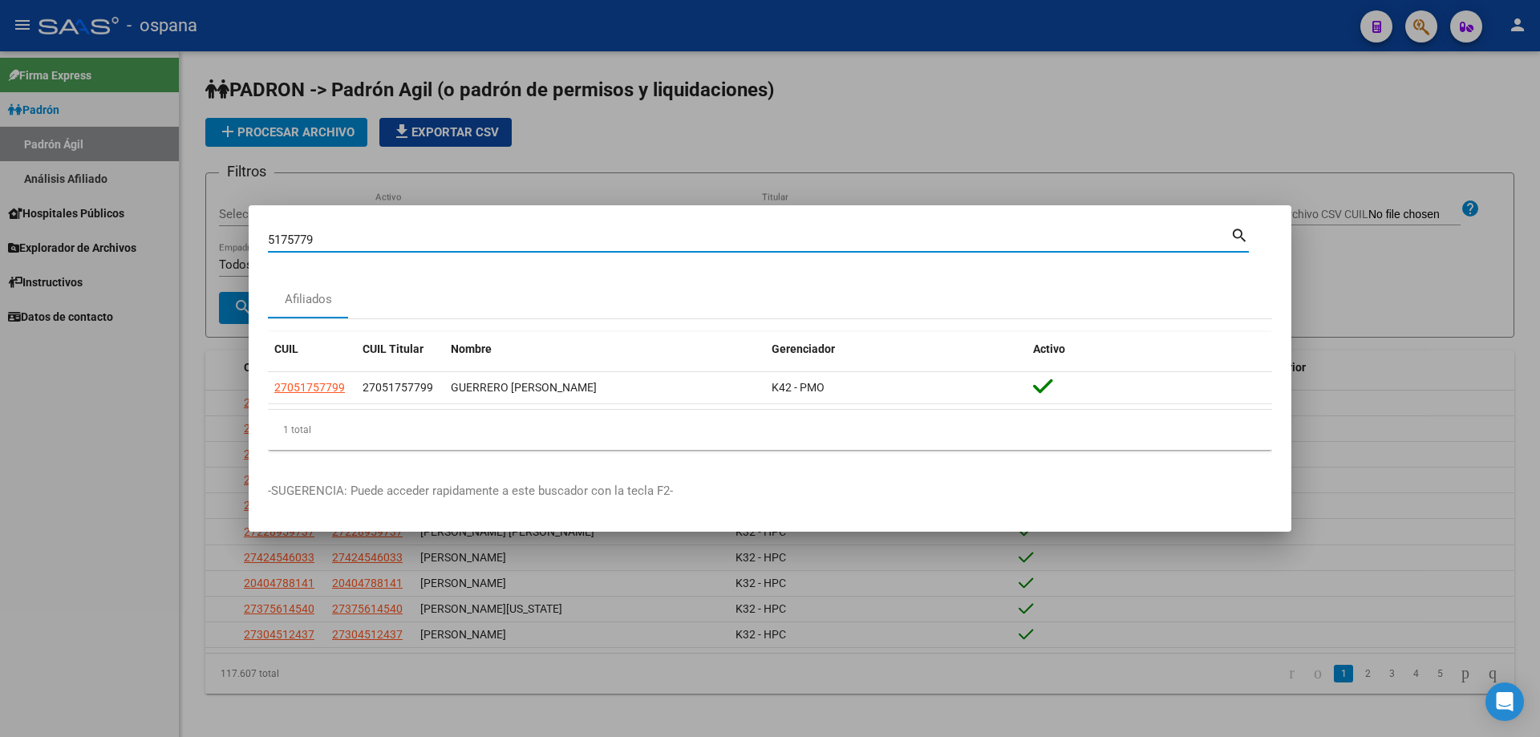
click at [630, 241] on input "5175779" at bounding box center [749, 240] width 963 height 14
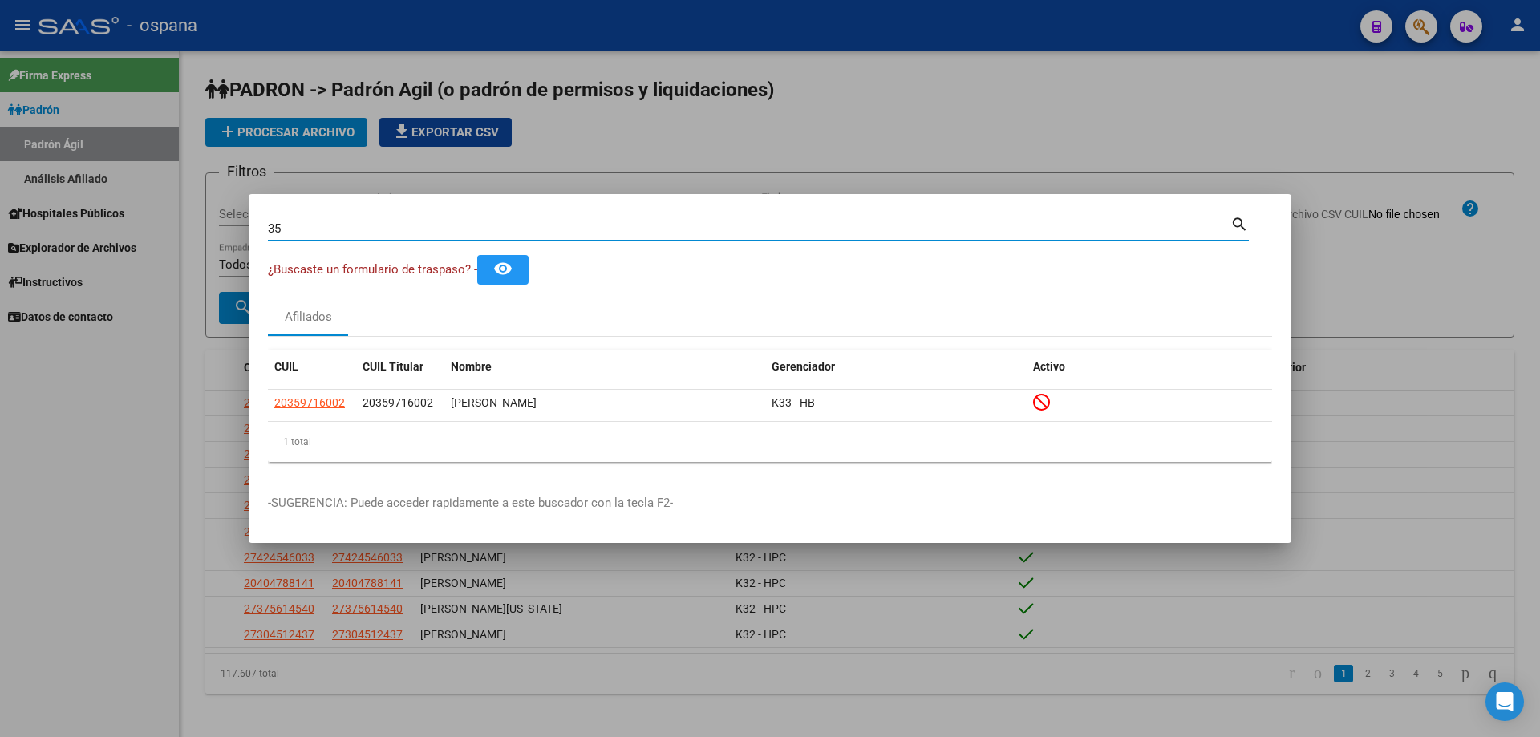
type input "3"
type input "93329321"
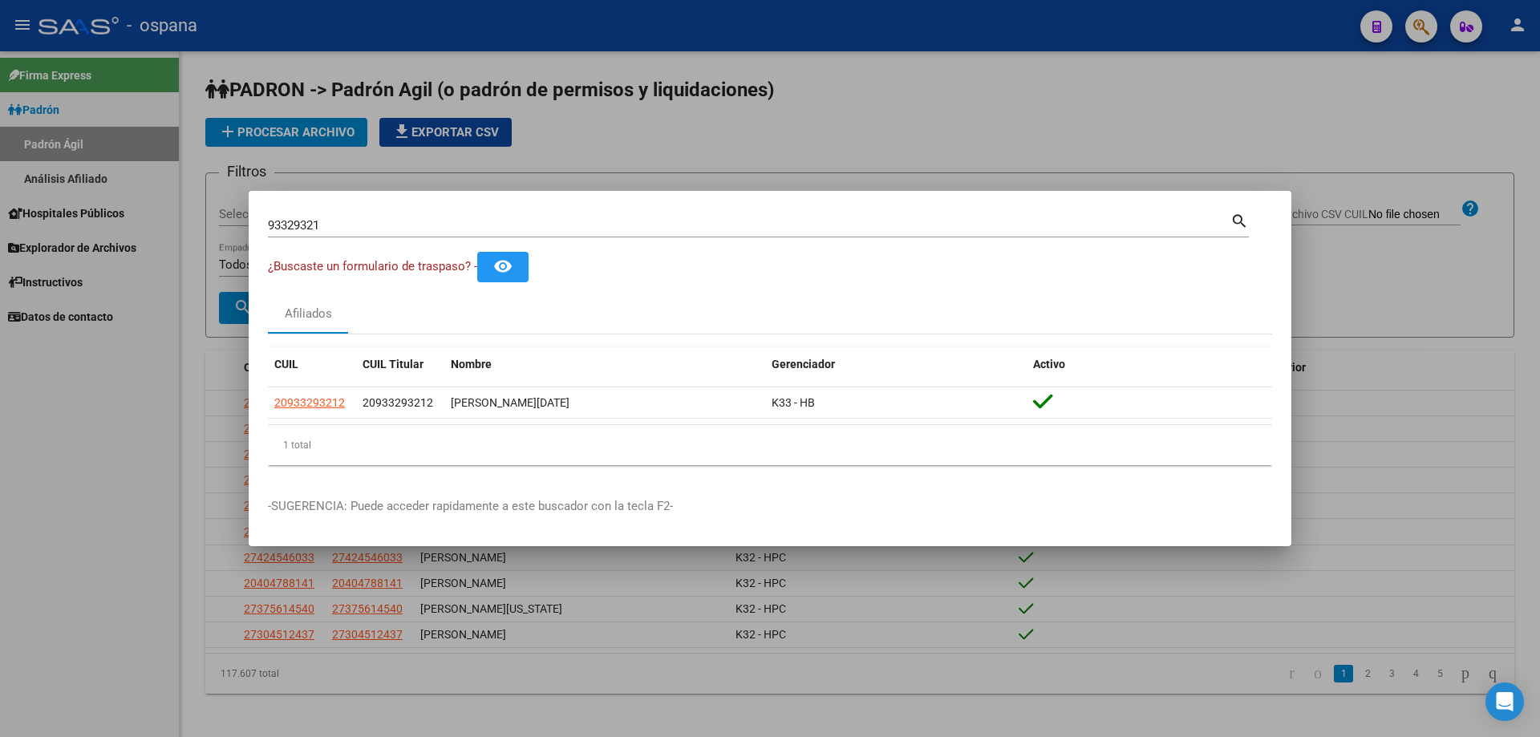
click at [191, 736] on div at bounding box center [770, 368] width 1540 height 737
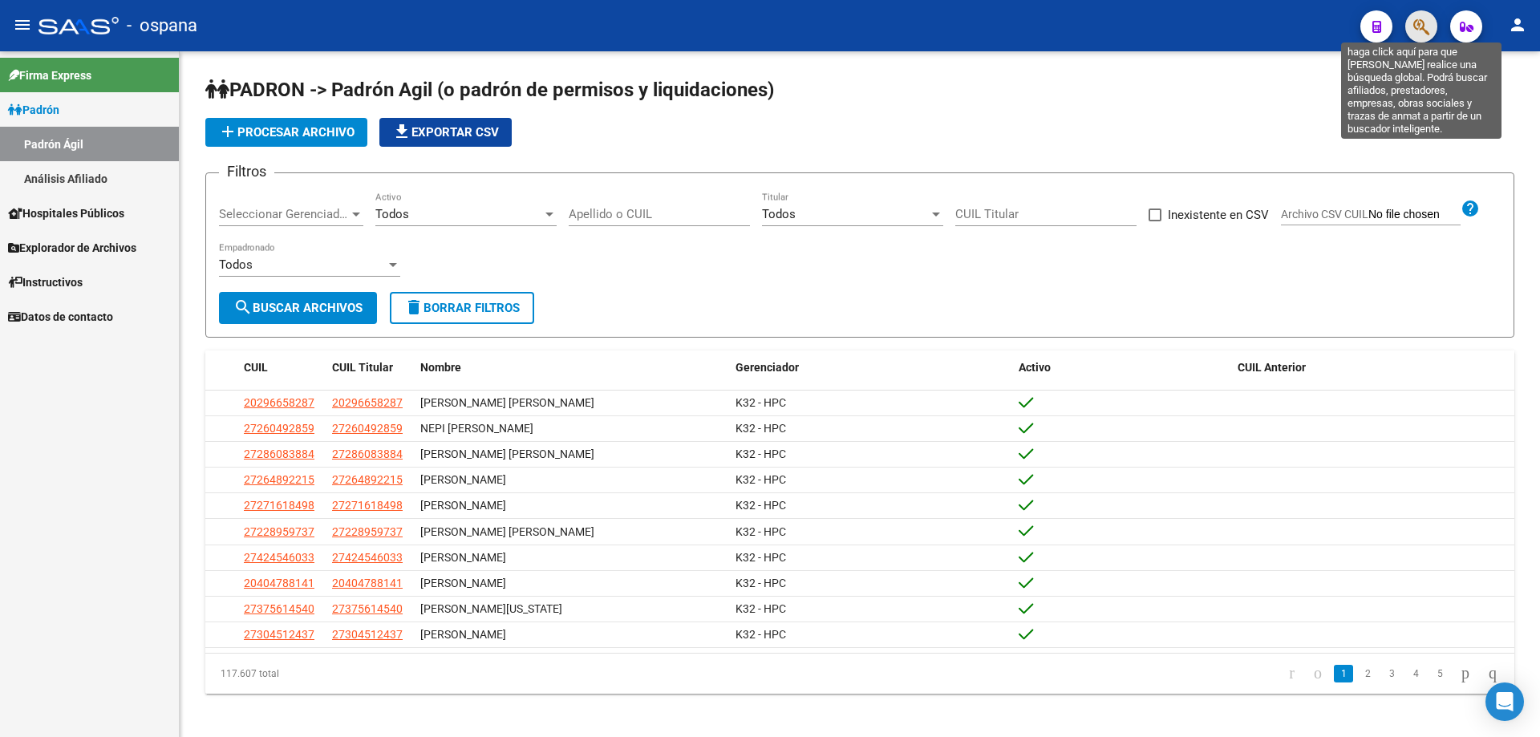
click at [1428, 29] on icon "button" at bounding box center [1421, 27] width 16 height 18
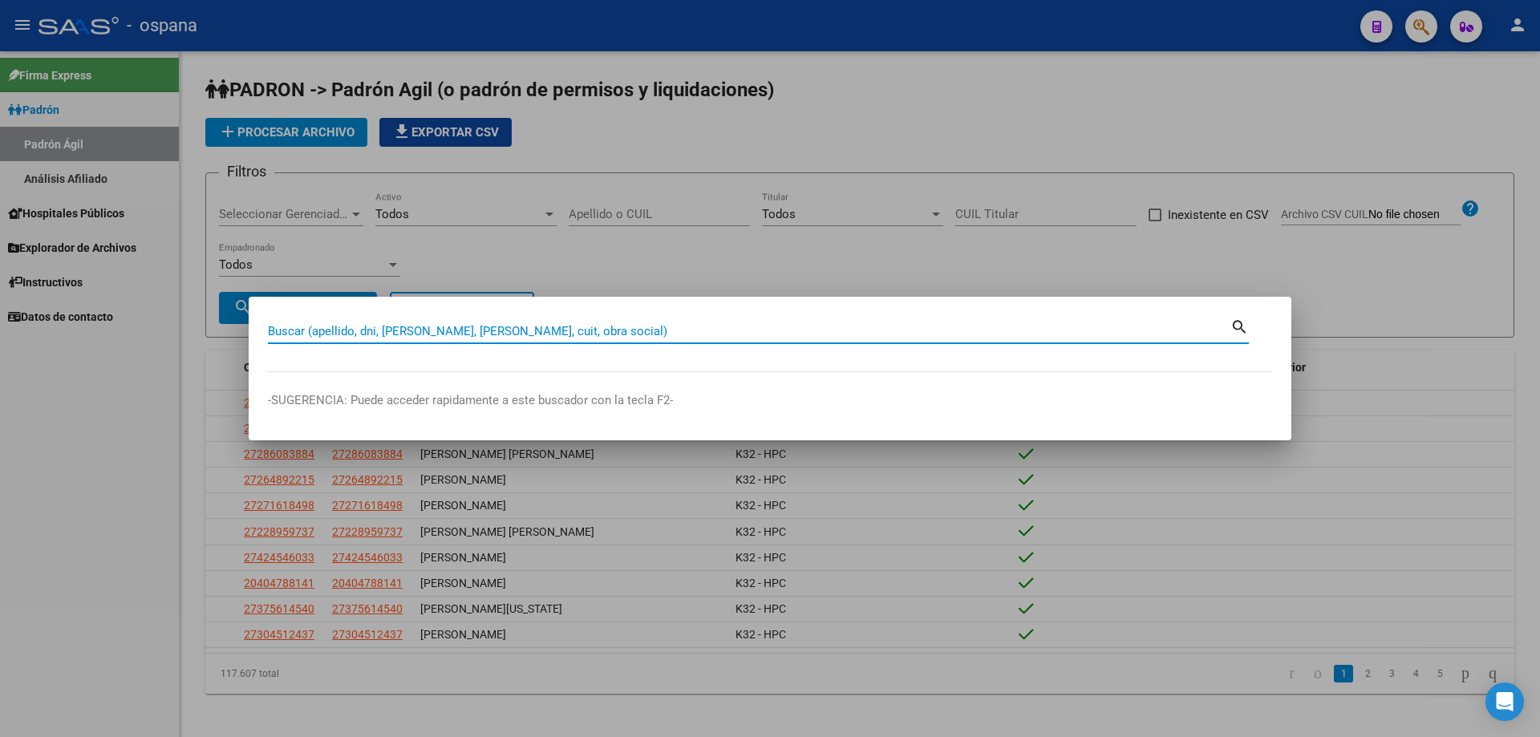
click at [736, 335] on input "Buscar (apellido, dni, [PERSON_NAME], [PERSON_NAME], cuit, obra social)" at bounding box center [749, 331] width 963 height 14
type input "94708256"
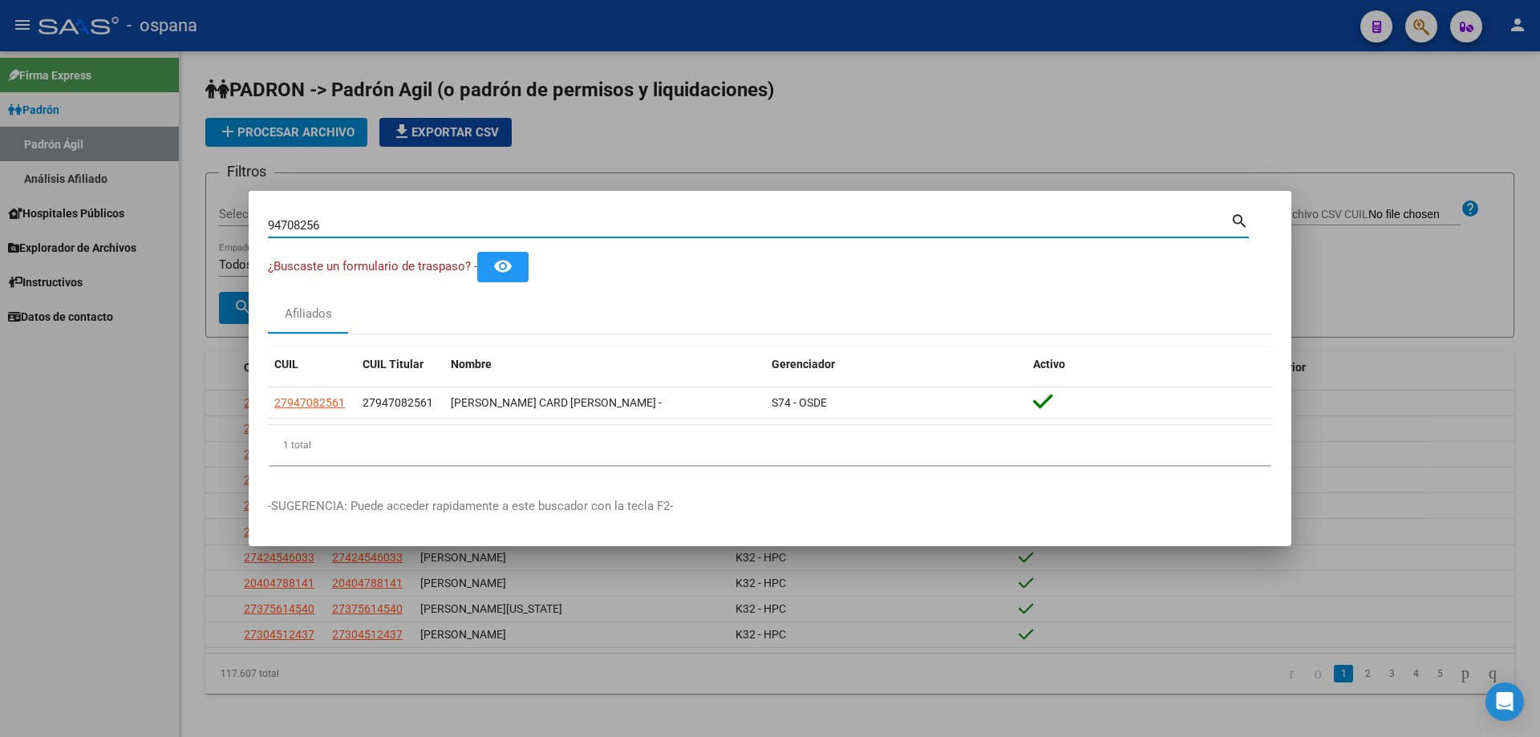
click at [458, 283] on mat-dialog-content "94708256 Buscar (apellido, dni, cuil, [PERSON_NAME], cuit, obra social) search …" at bounding box center [770, 344] width 1043 height 268
